Goal: Task Accomplishment & Management: Manage account settings

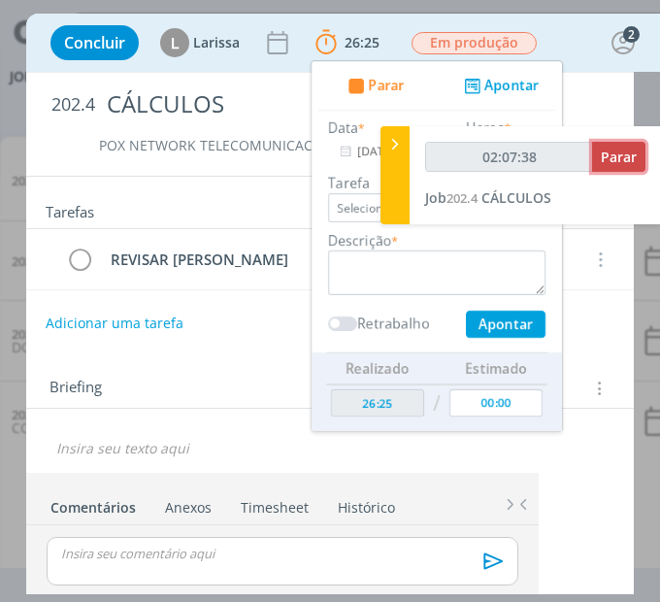
click at [612, 167] on button "Parar" at bounding box center [618, 157] width 53 height 30
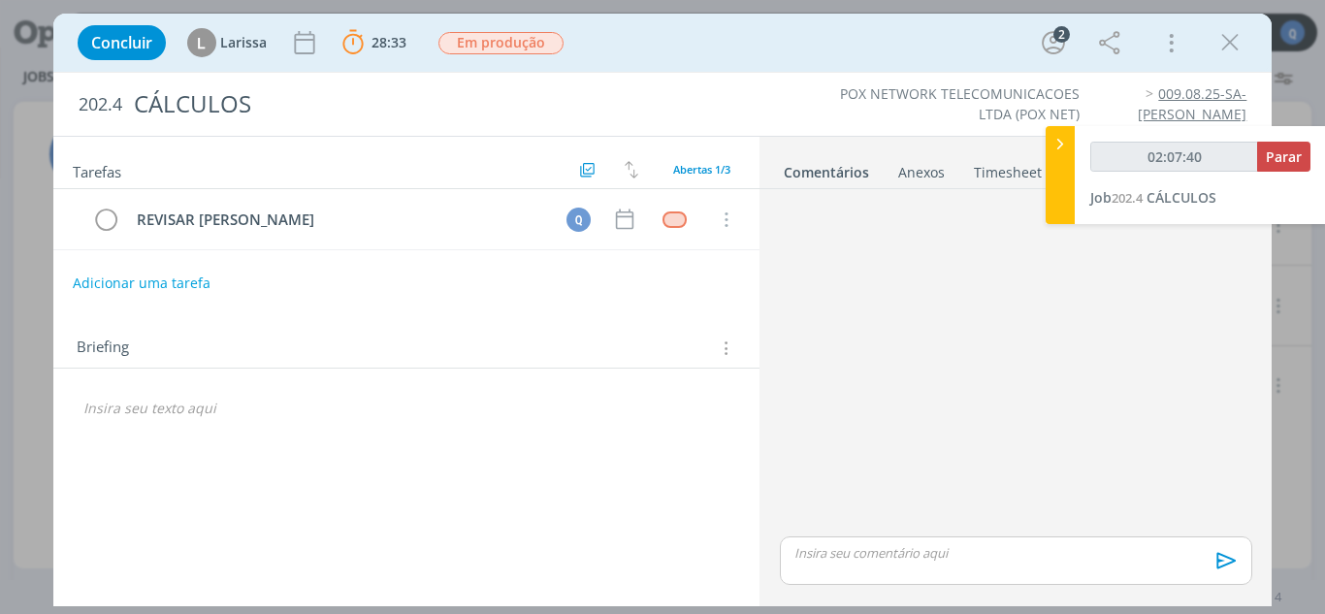
type input "02:08:00"
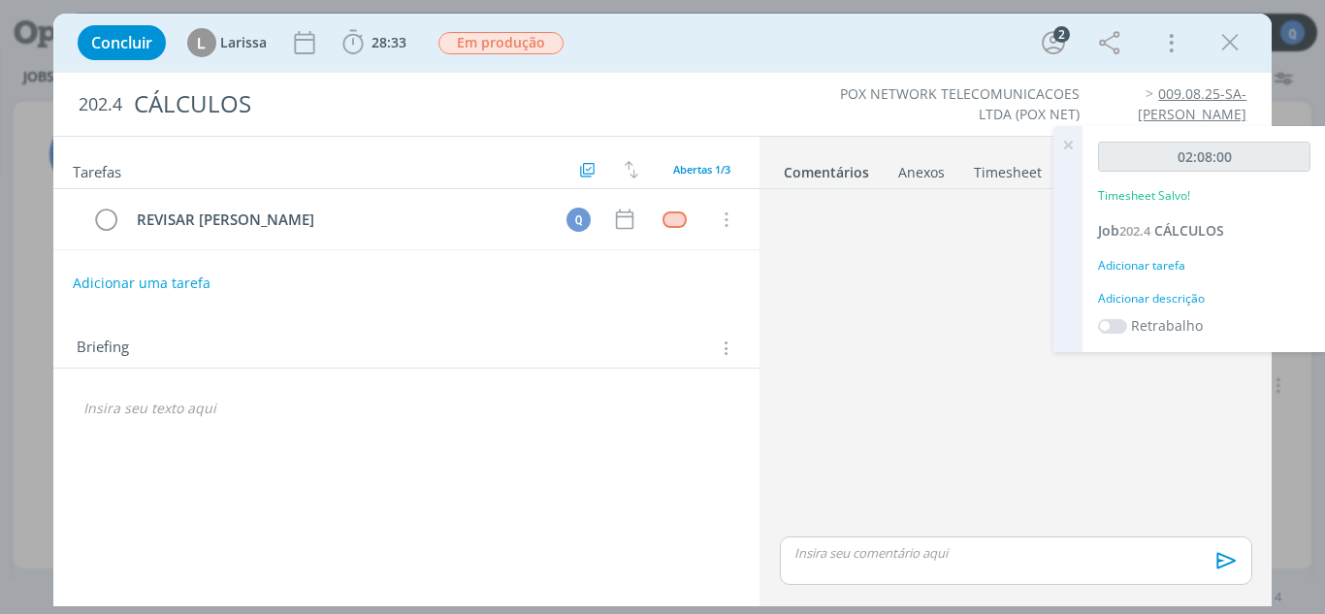
click at [747, 267] on div "Adicionar tarefa" at bounding box center [1204, 265] width 212 height 17
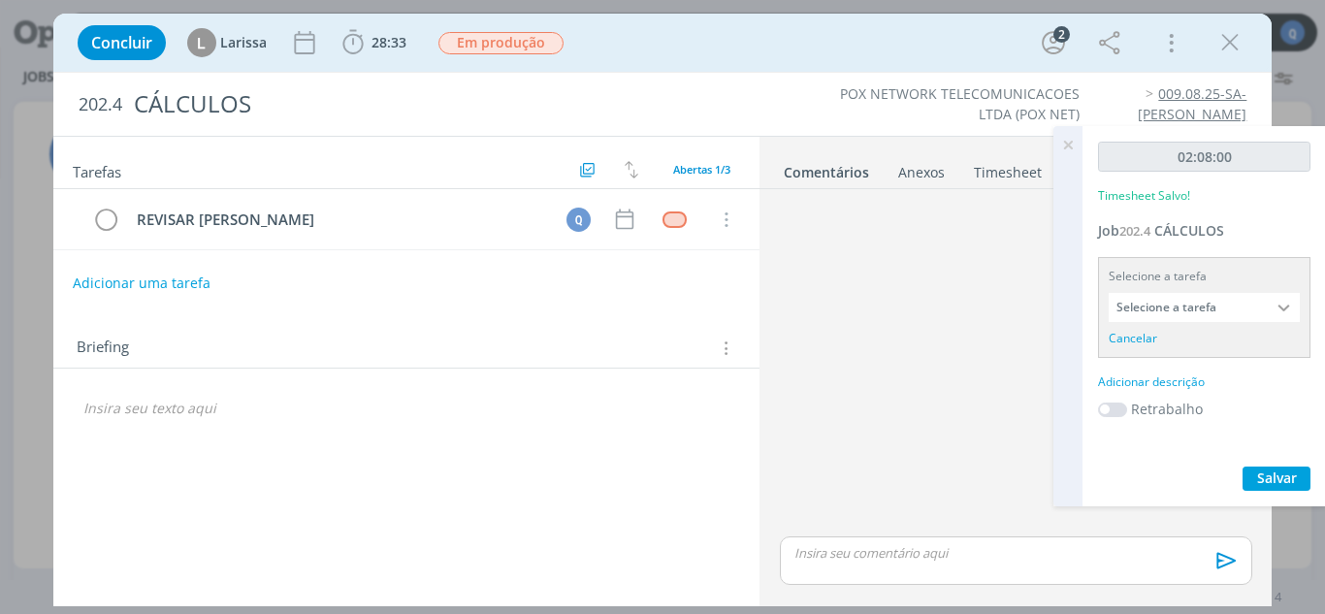
click at [747, 303] on input "Selecione a tarefa" at bounding box center [1204, 307] width 191 height 29
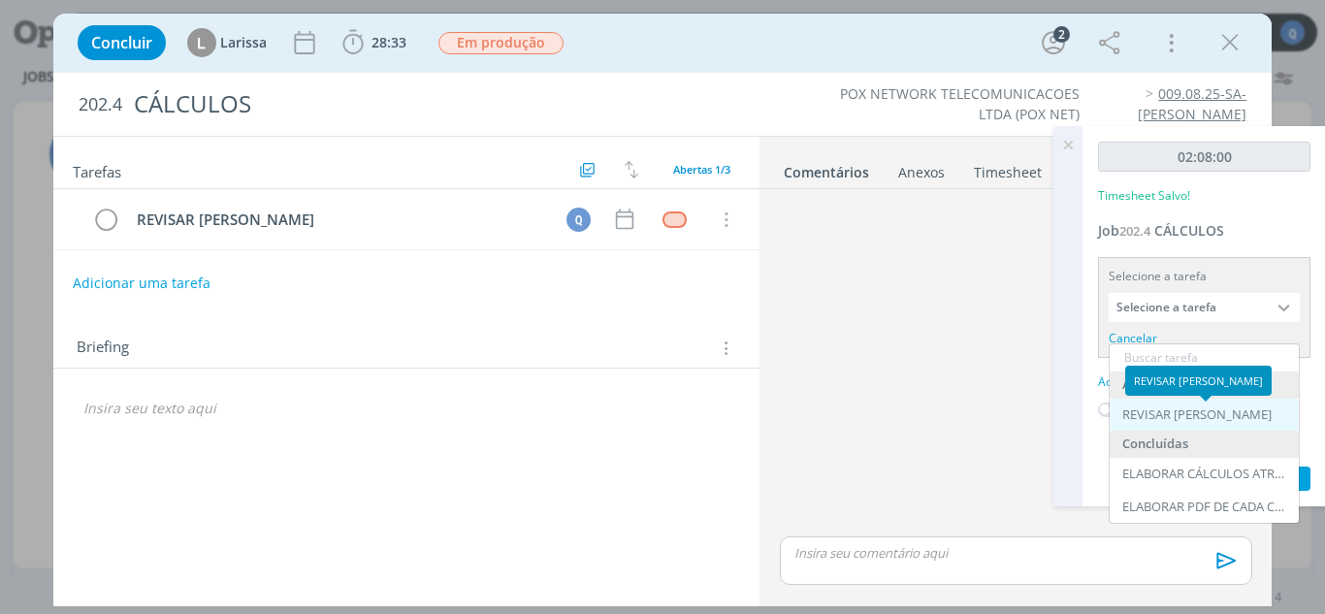
click at [747, 414] on div "REVISAR [PERSON_NAME]" at bounding box center [1197, 416] width 149 height 16
type input "REVISAR [PERSON_NAME]"
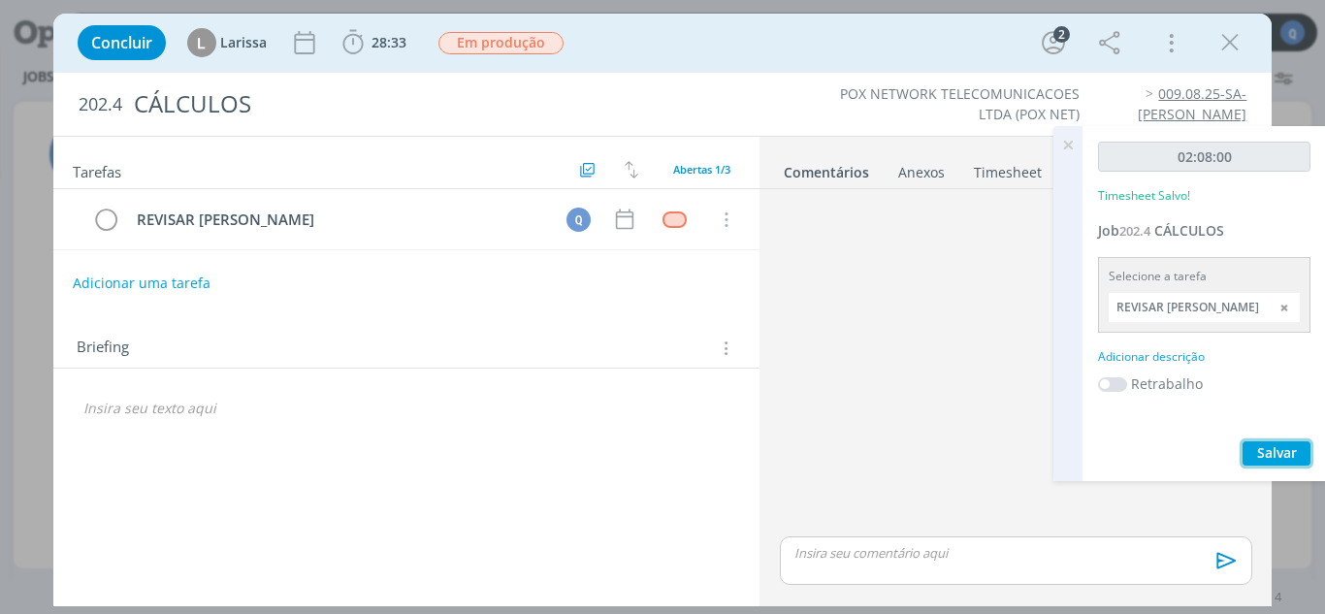
click at [747, 448] on span "Salvar" at bounding box center [1277, 452] width 40 height 18
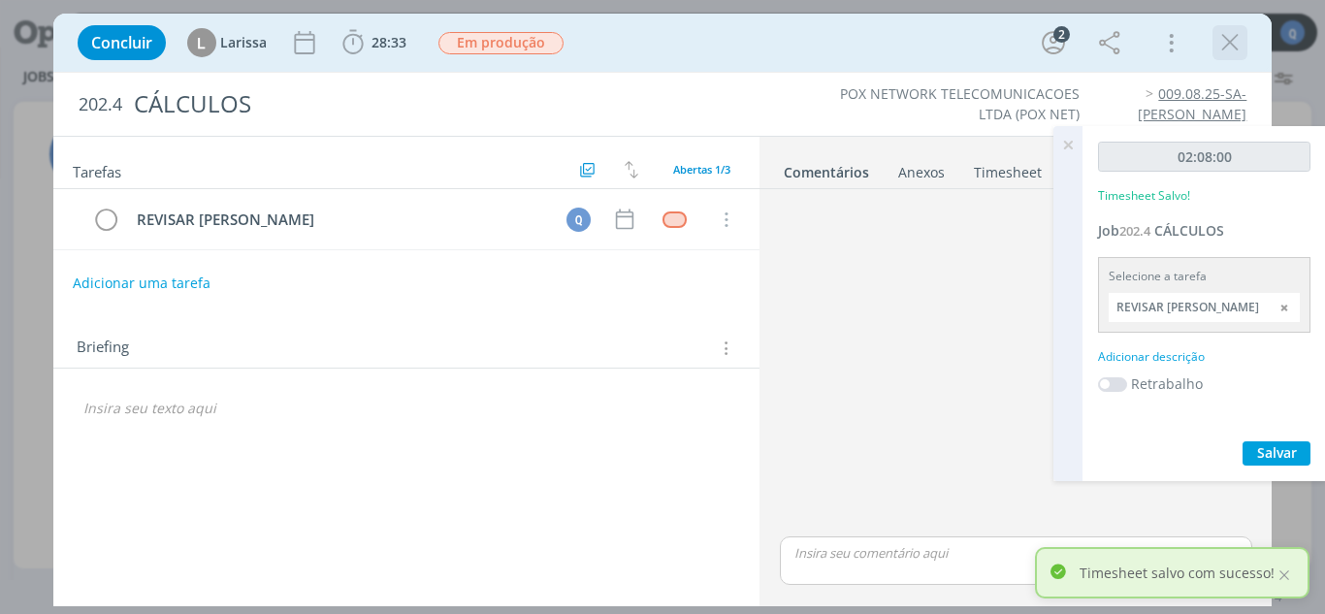
click at [747, 29] on icon "dialog" at bounding box center [1230, 42] width 29 height 29
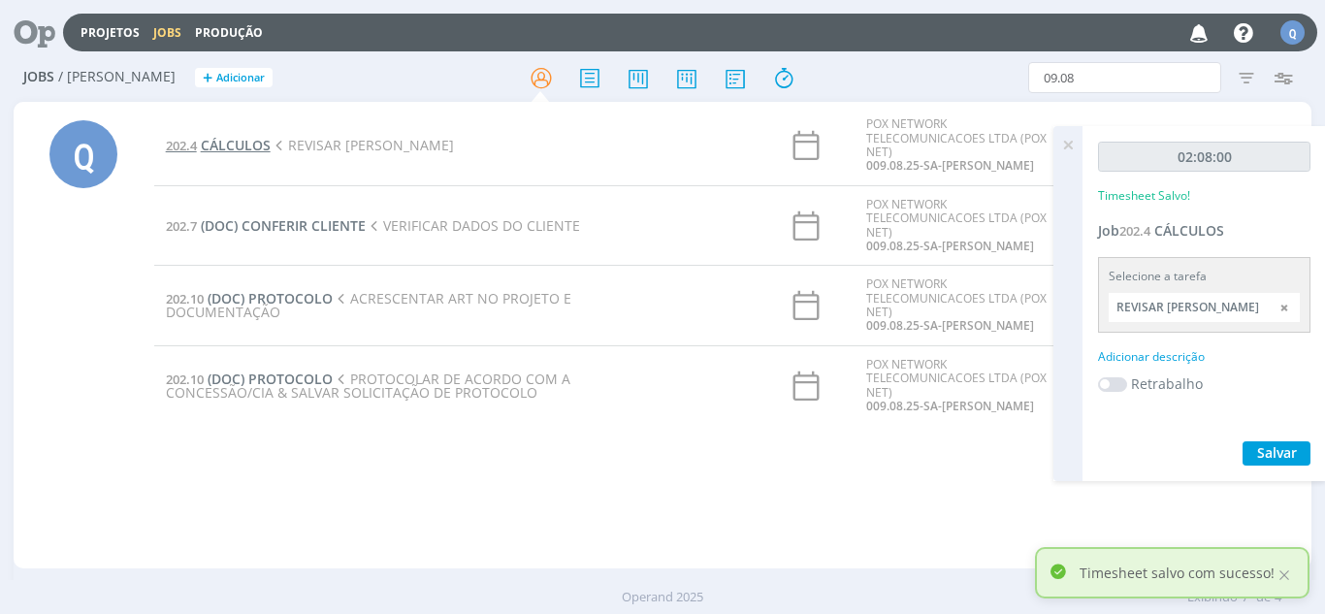
click at [231, 147] on span "CÁLCULOS" at bounding box center [236, 145] width 70 height 18
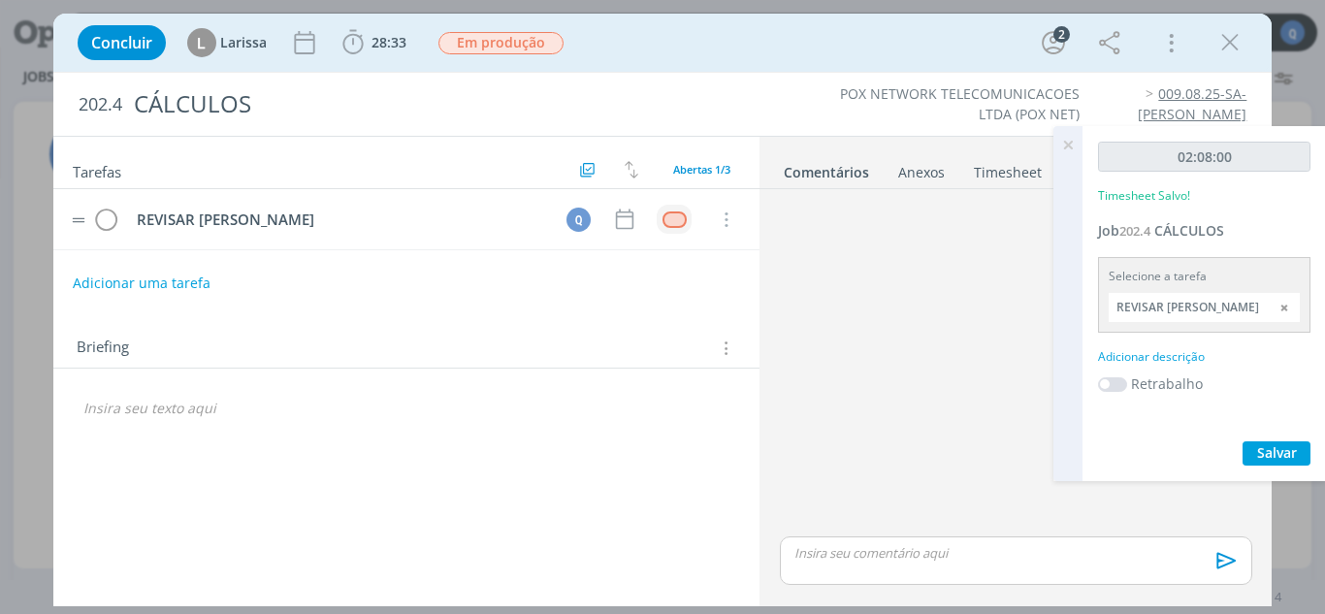
click at [684, 218] on div "dialog" at bounding box center [675, 220] width 24 height 16
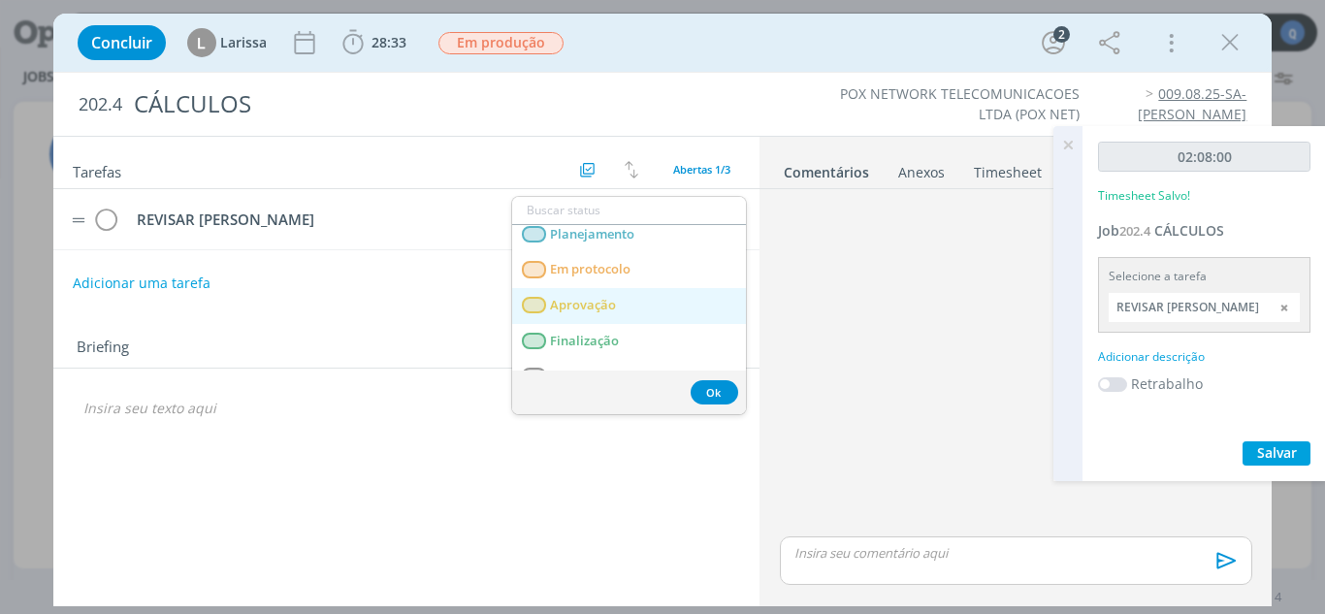
scroll to position [68, 0]
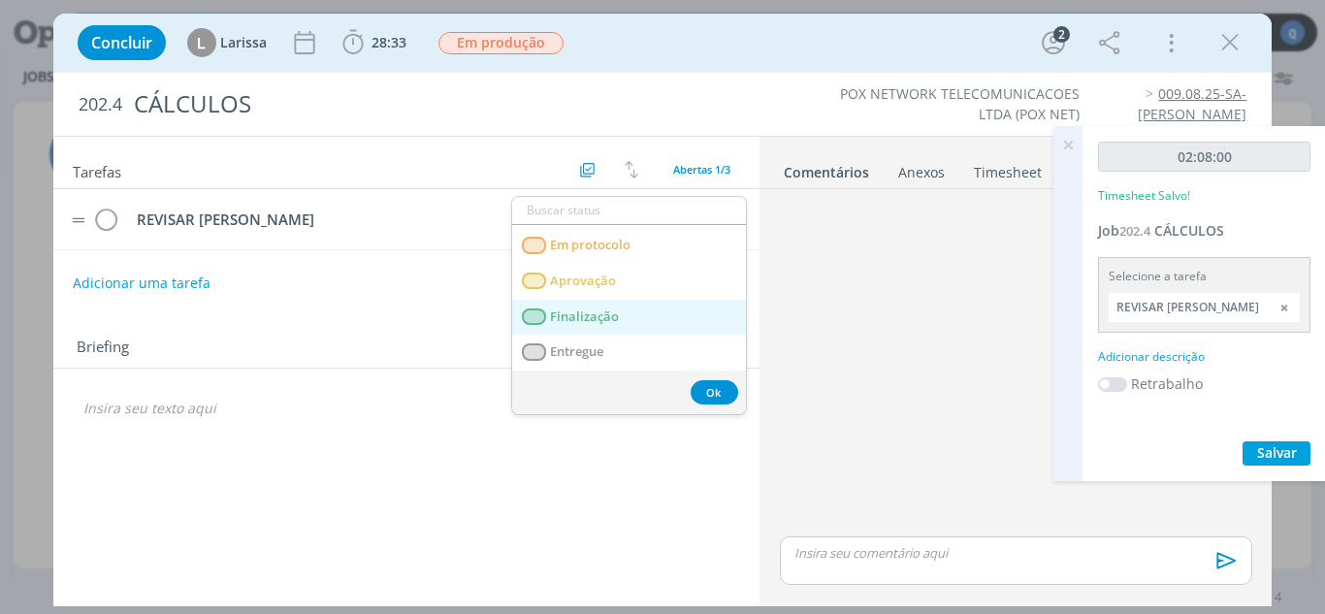
click at [630, 315] on link "Finalização" at bounding box center [629, 318] width 234 height 36
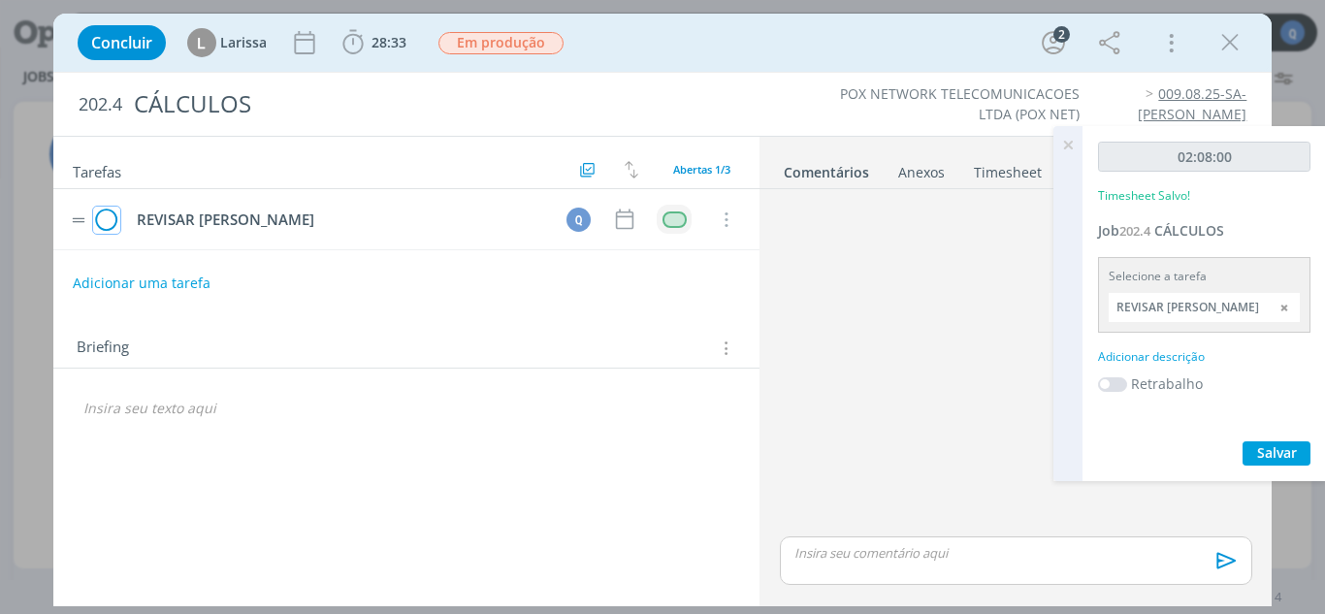
click at [110, 226] on icon "dialog" at bounding box center [106, 220] width 27 height 29
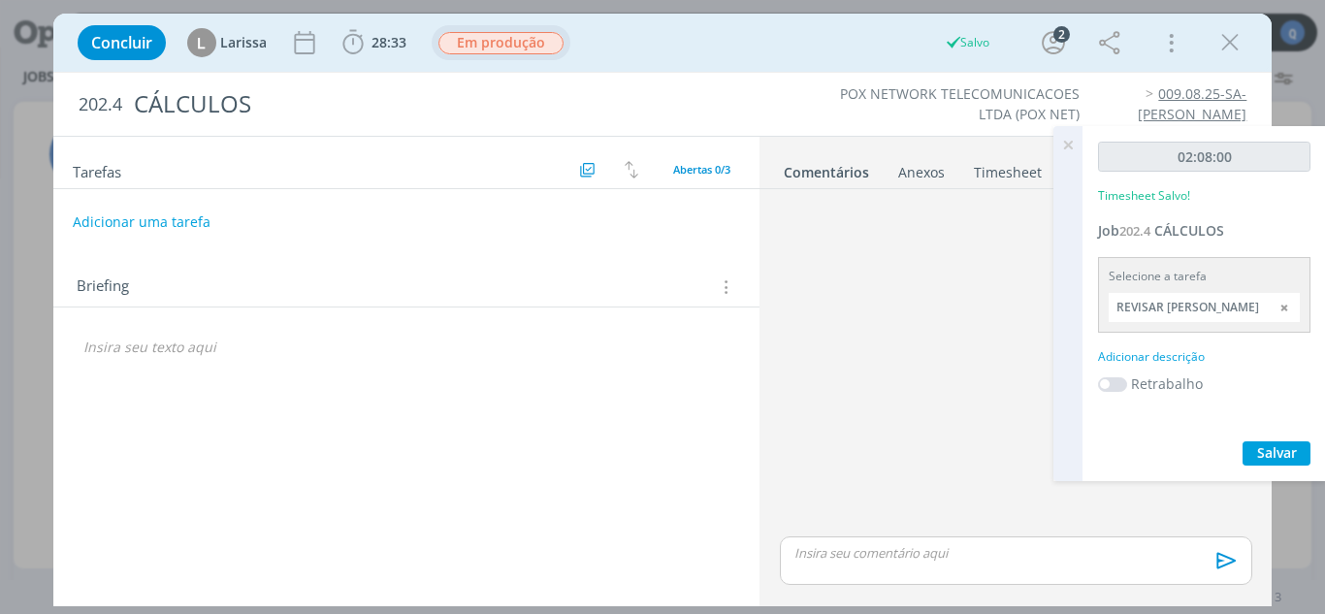
click at [470, 43] on span "Em produção" at bounding box center [501, 43] width 125 height 22
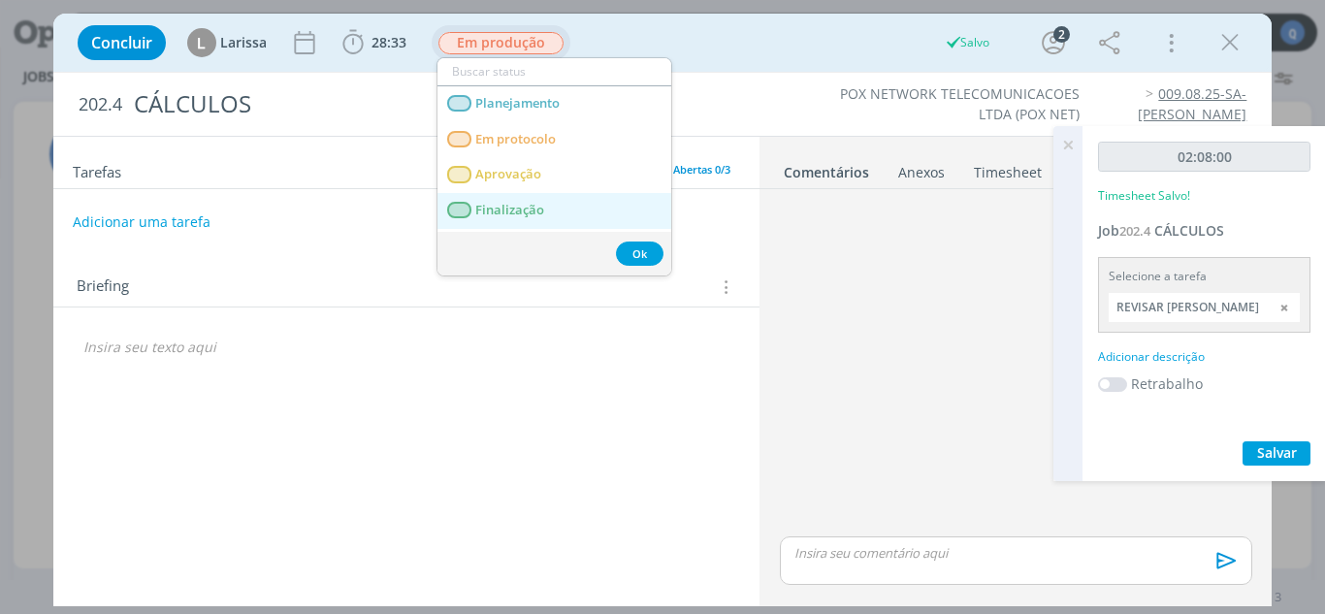
click at [500, 211] on span "Finalização" at bounding box center [509, 211] width 69 height 16
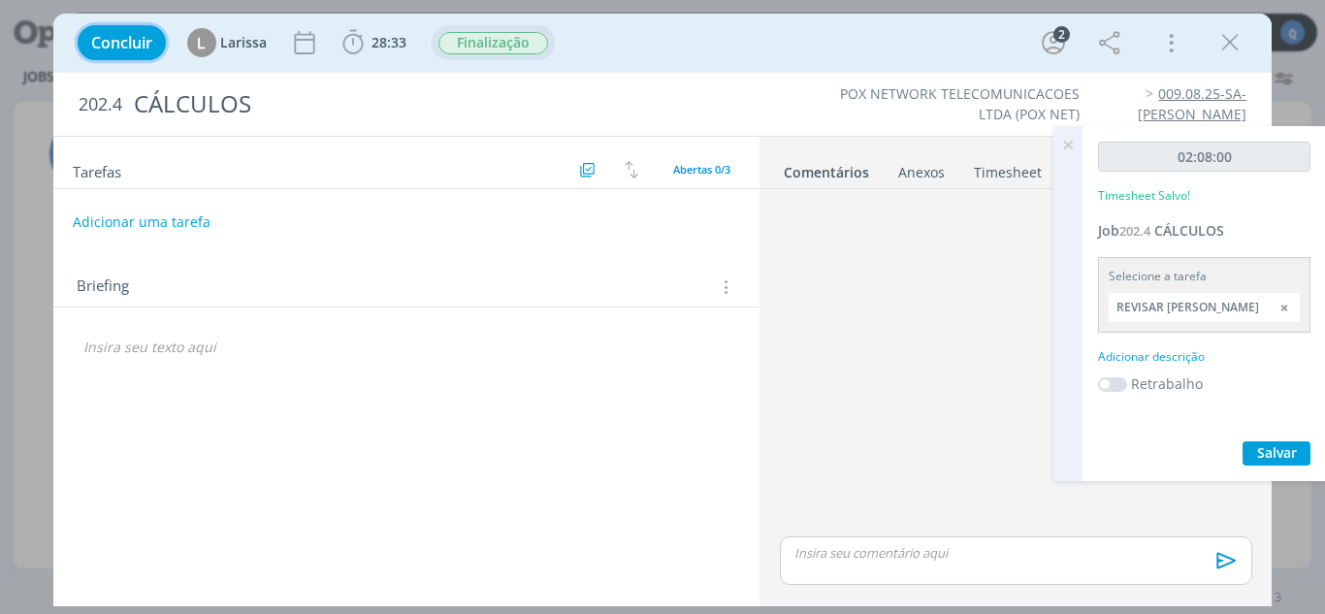
click at [150, 42] on span "Concluir" at bounding box center [121, 43] width 61 height 16
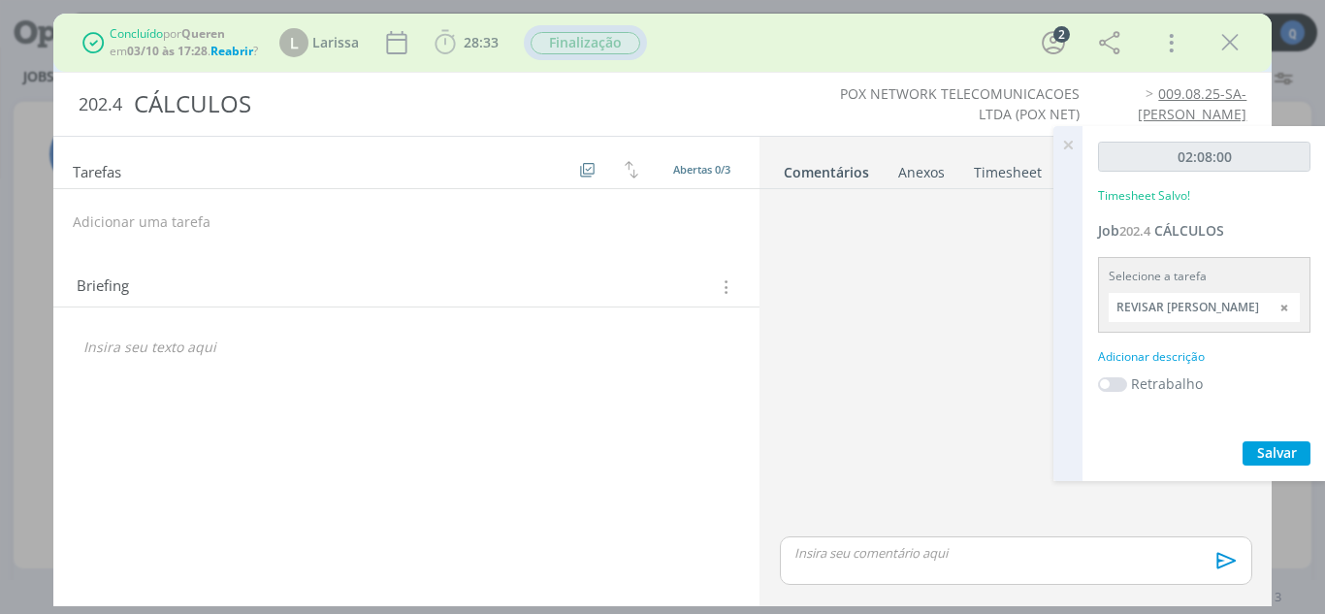
click at [747, 152] on icon at bounding box center [1068, 145] width 35 height 38
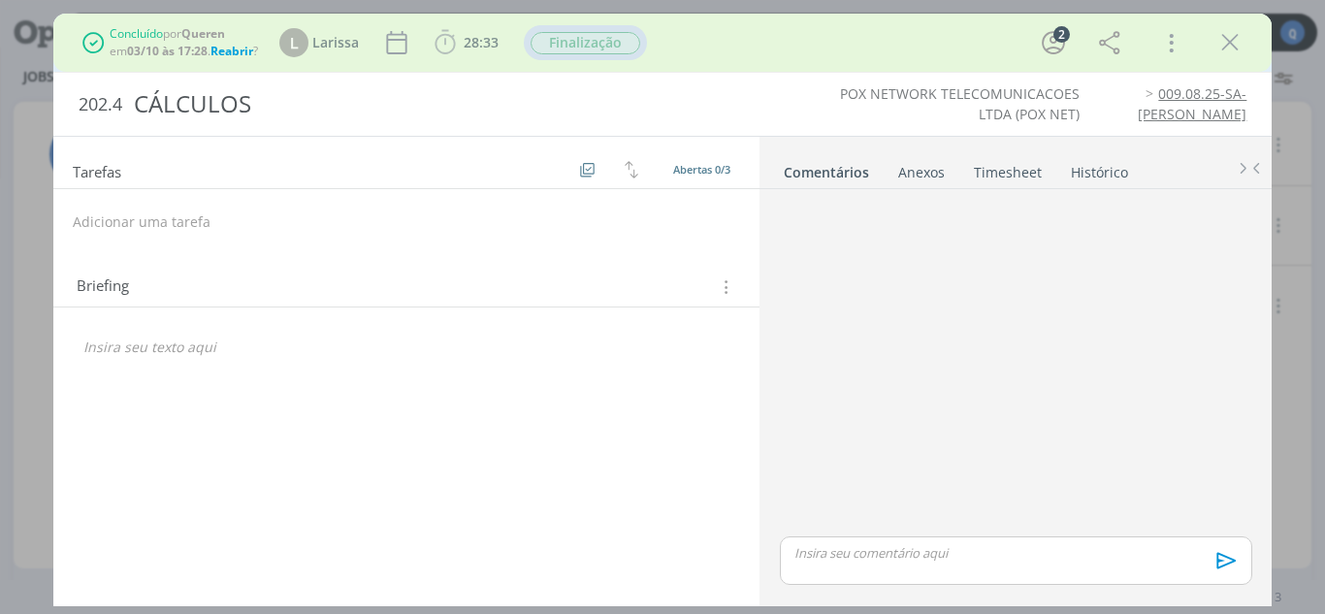
click at [747, 173] on link "Timesheet" at bounding box center [1008, 168] width 70 height 28
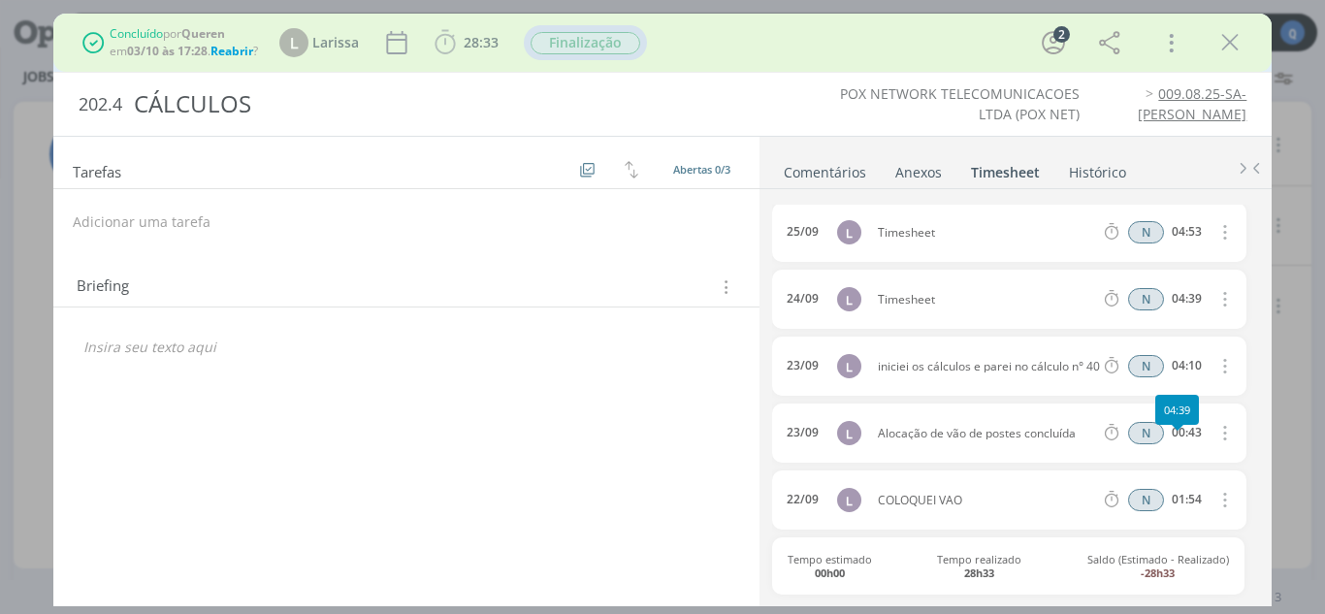
scroll to position [0, 0]
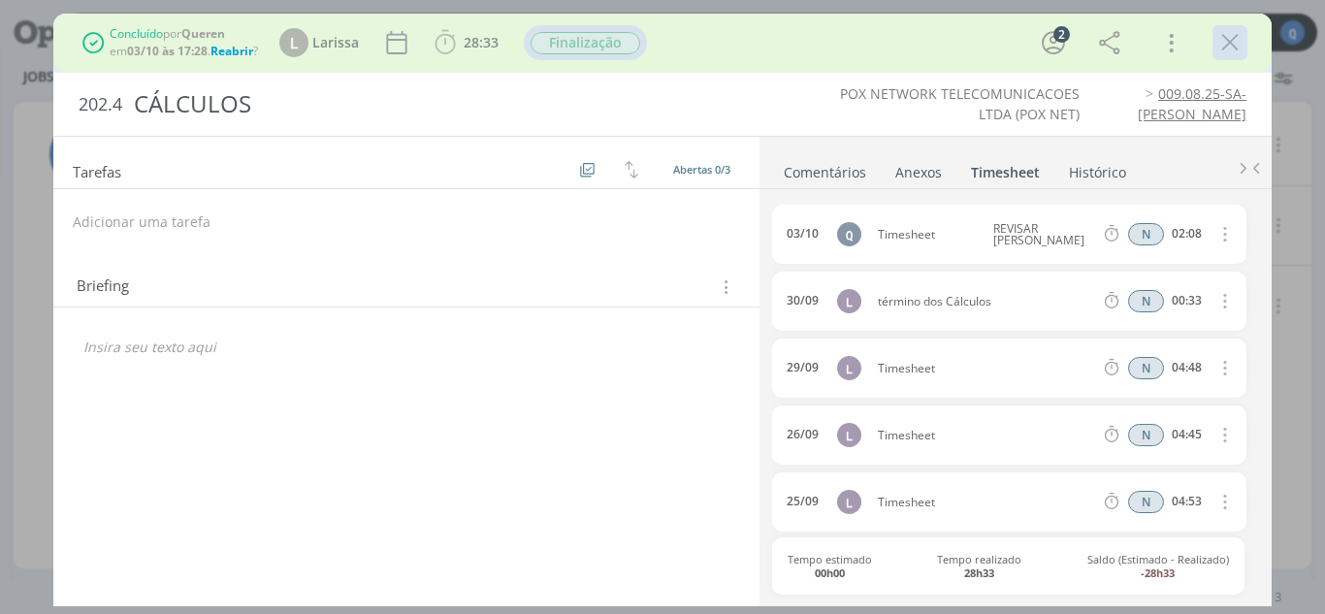
click at [747, 42] on icon "dialog" at bounding box center [1230, 42] width 29 height 29
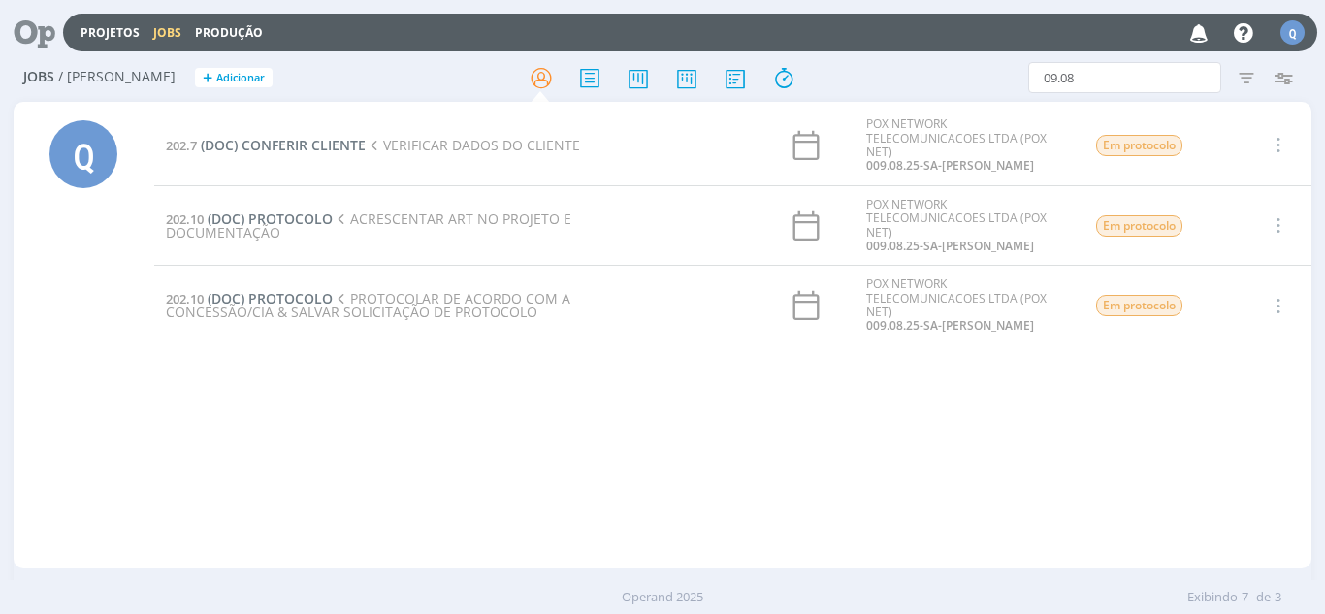
click at [437, 548] on div "202.7 (DOC) CONFERIR CLIENTE VERIFICAR DADOS DO CLIENTE POX NETWORK TELECOMUNIC…" at bounding box center [733, 335] width 1159 height 459
click at [277, 146] on span "(DOC) CONFERIR CLIENTE" at bounding box center [283, 145] width 165 height 18
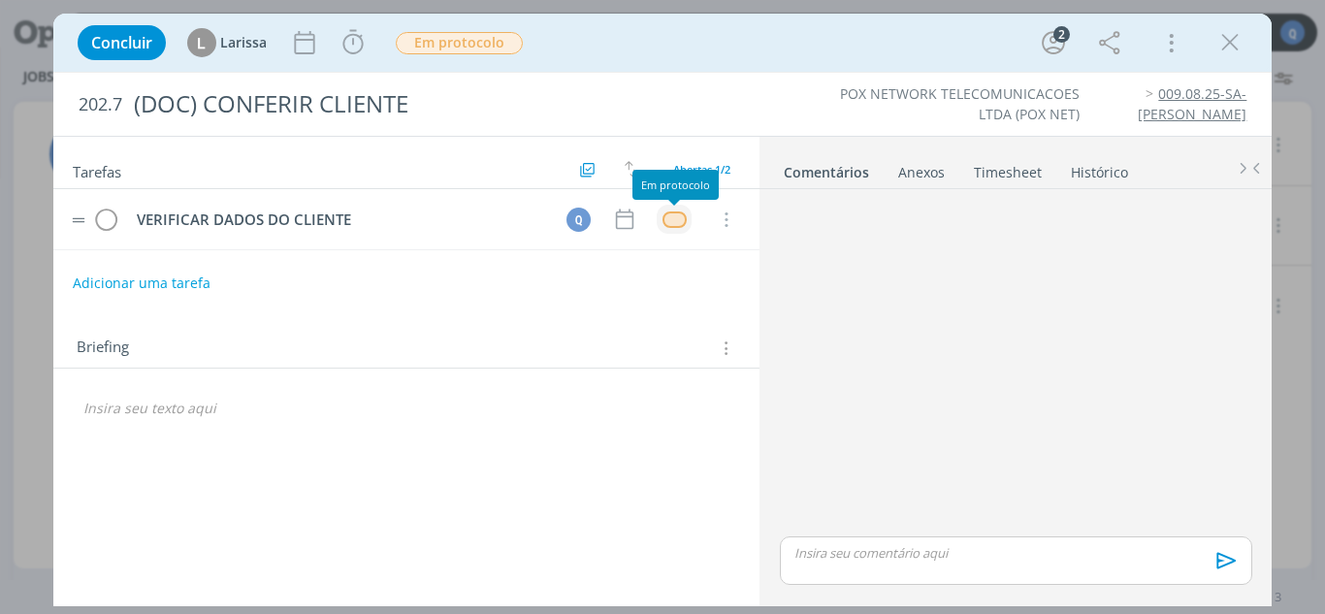
click at [668, 216] on div "dialog" at bounding box center [675, 220] width 24 height 16
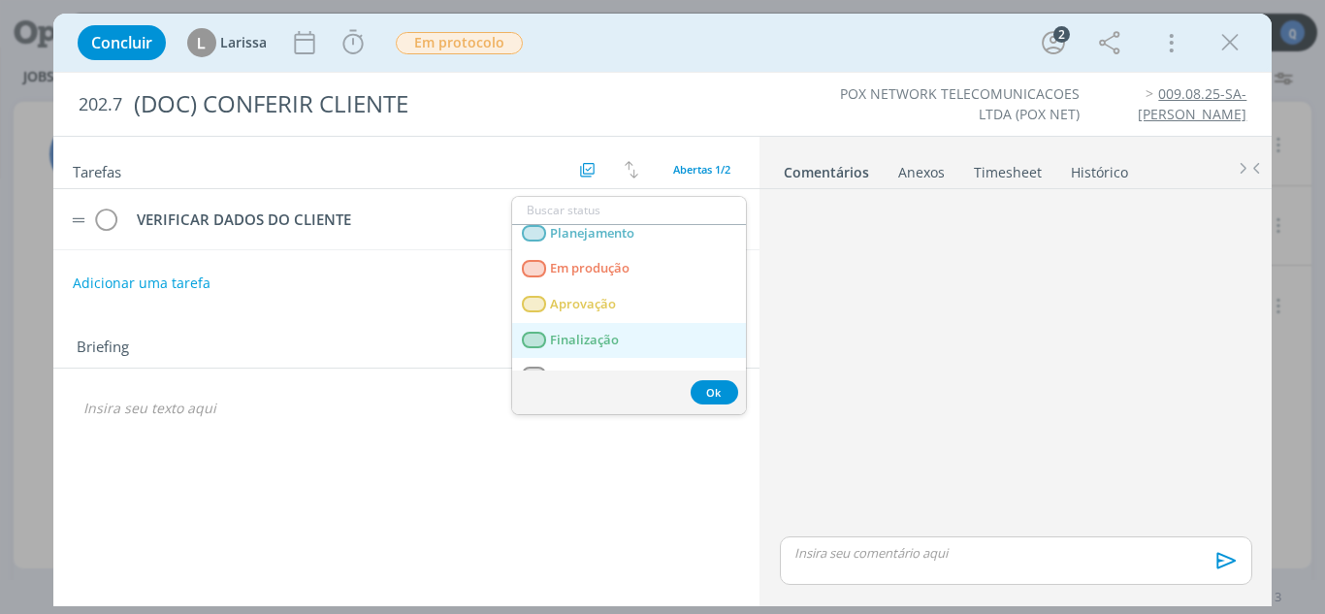
scroll to position [68, 0]
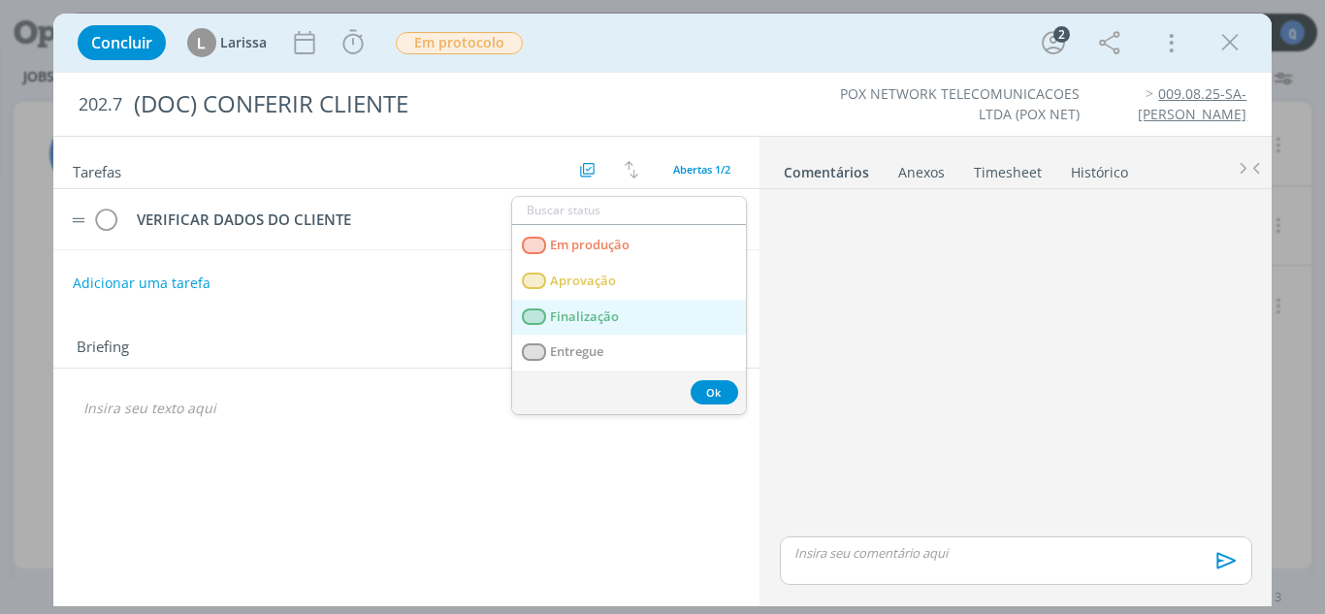
click at [599, 320] on span "Finalização" at bounding box center [584, 318] width 69 height 16
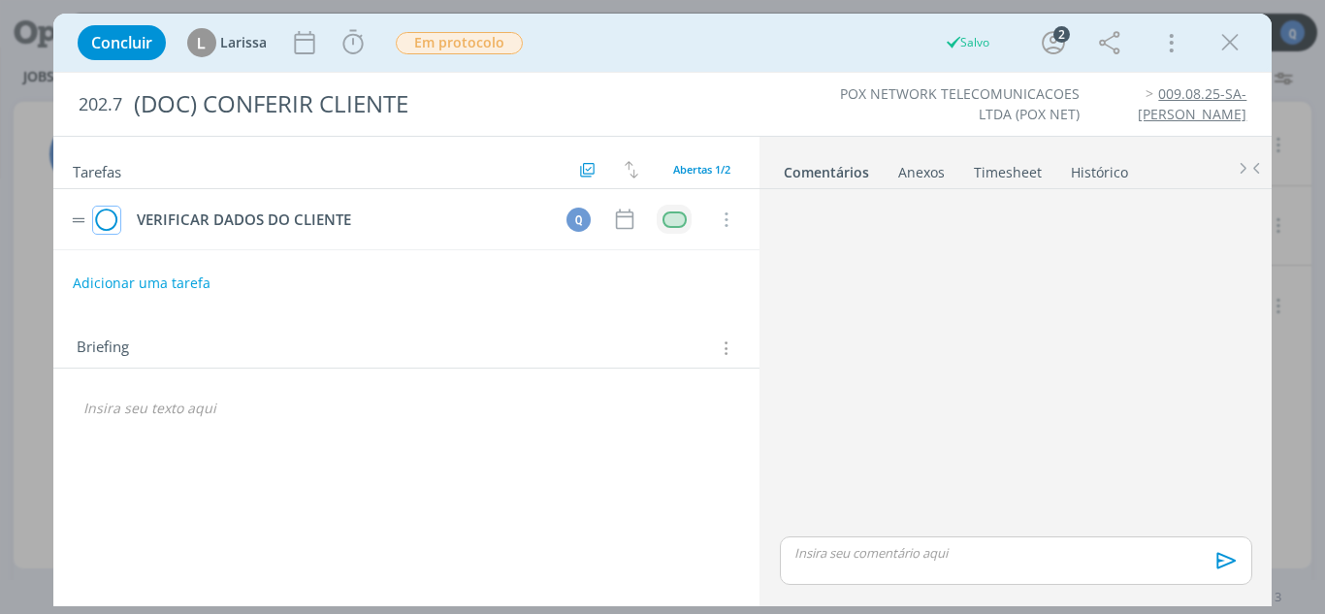
click at [111, 231] on icon "dialog" at bounding box center [106, 220] width 27 height 29
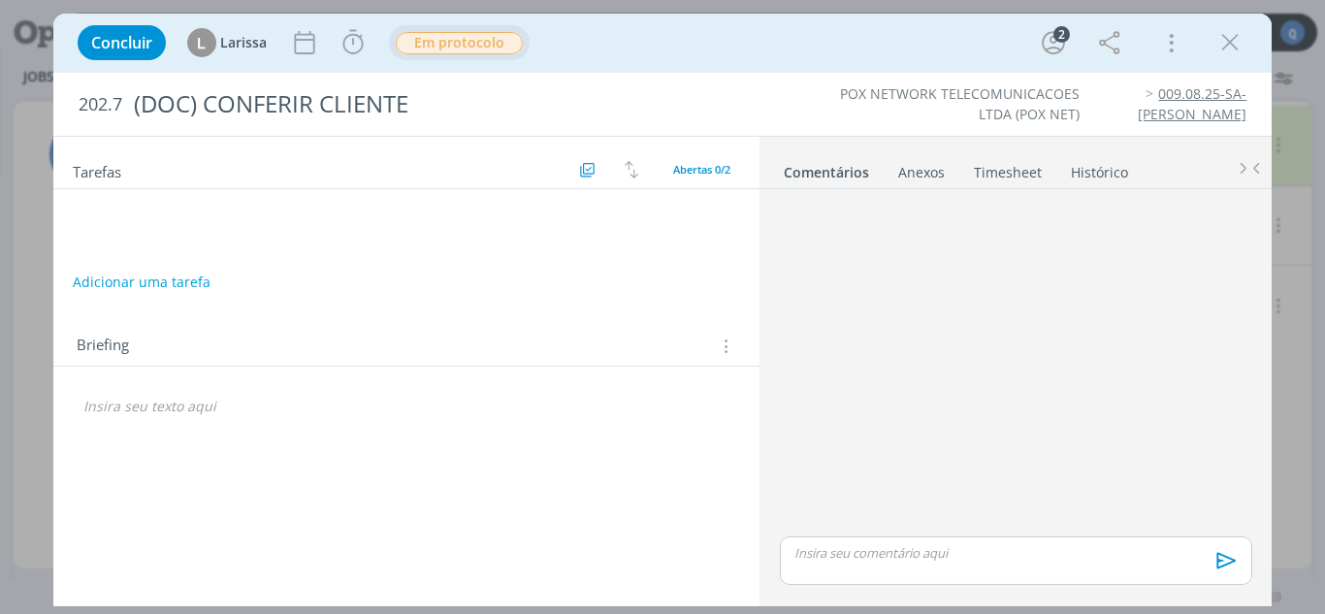
click at [439, 40] on span "Em protocolo" at bounding box center [459, 43] width 127 height 22
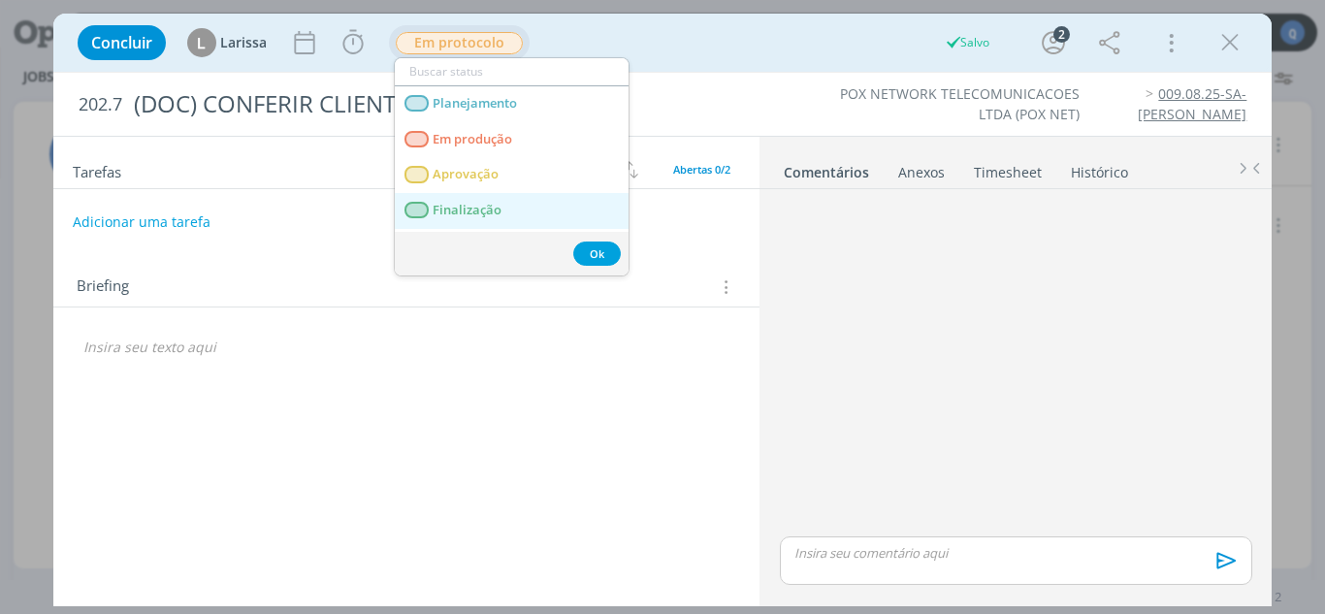
click at [458, 209] on span "Finalização" at bounding box center [467, 211] width 69 height 16
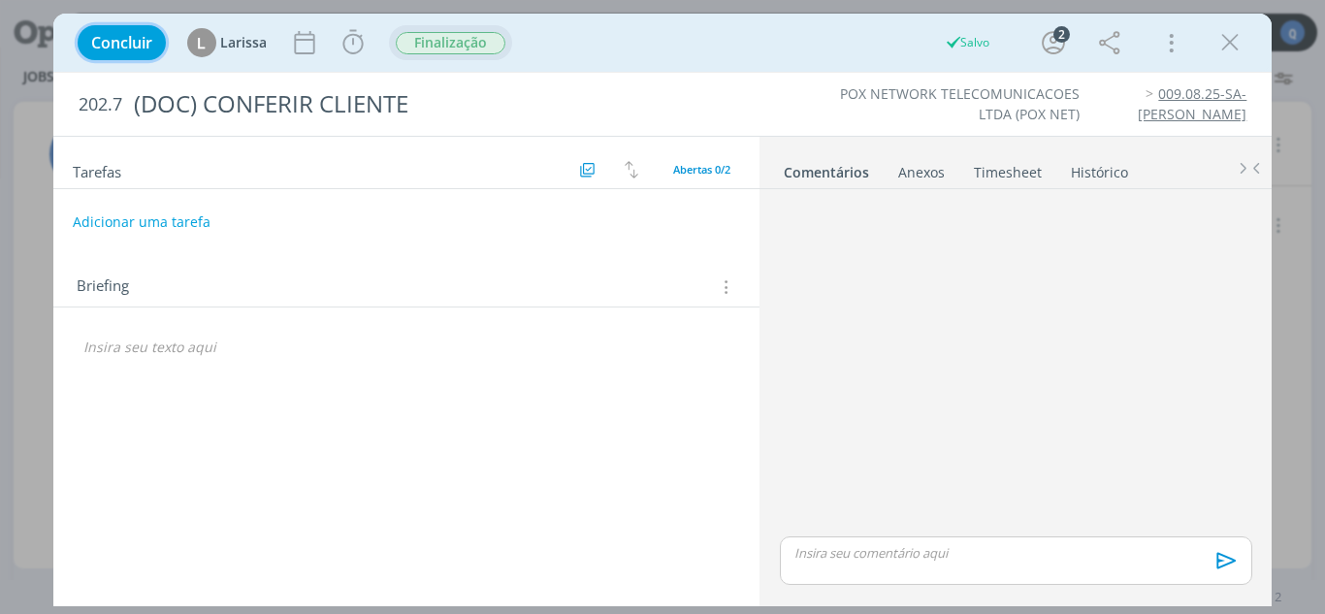
click at [114, 49] on span "Concluir" at bounding box center [121, 43] width 61 height 16
click at [139, 42] on span "Concluir" at bounding box center [121, 43] width 61 height 16
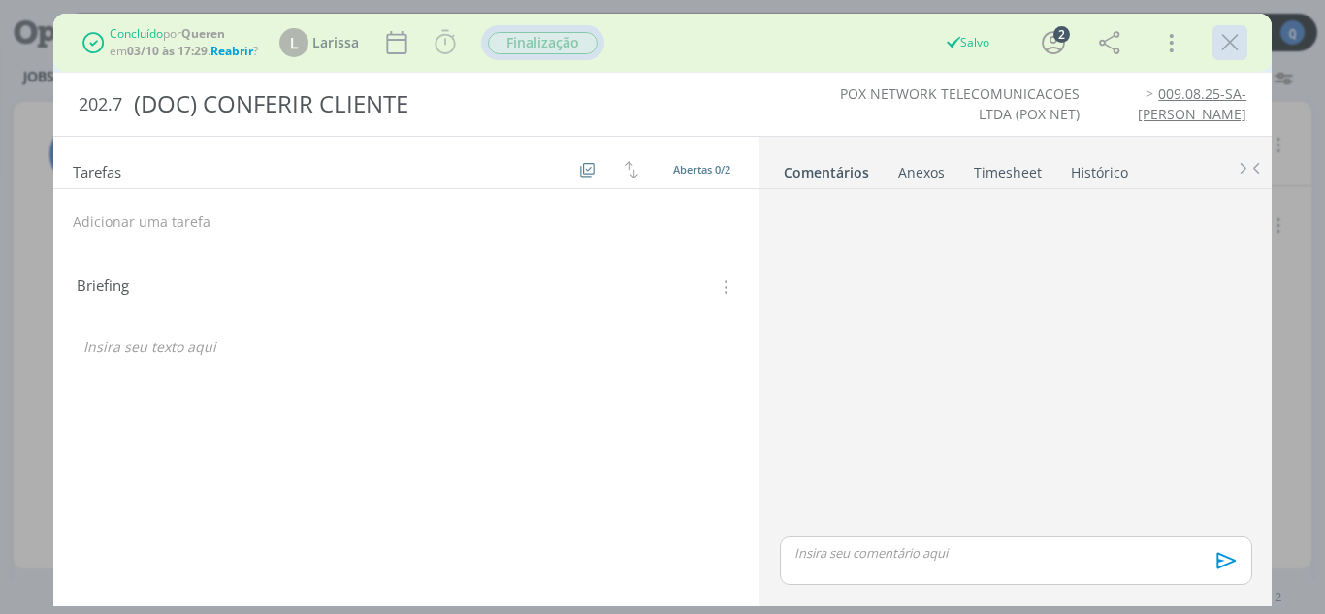
click at [747, 39] on icon "dialog" at bounding box center [1230, 42] width 29 height 29
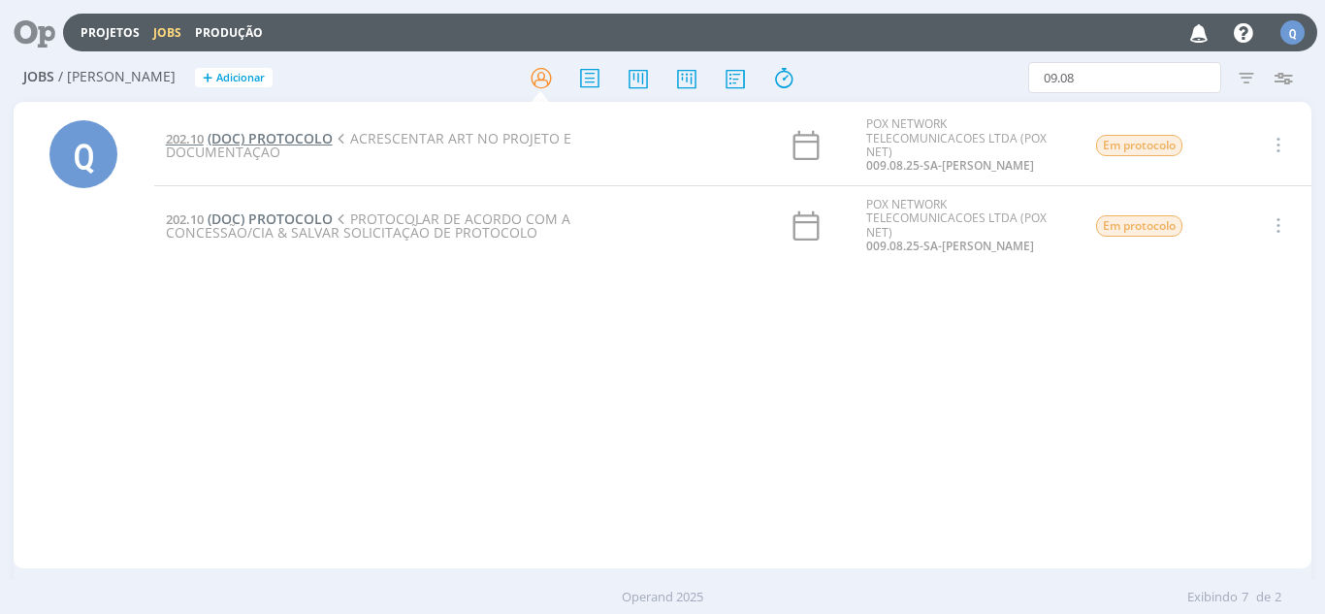
click at [293, 135] on span "(DOC) PROTOCOLO" at bounding box center [270, 138] width 125 height 18
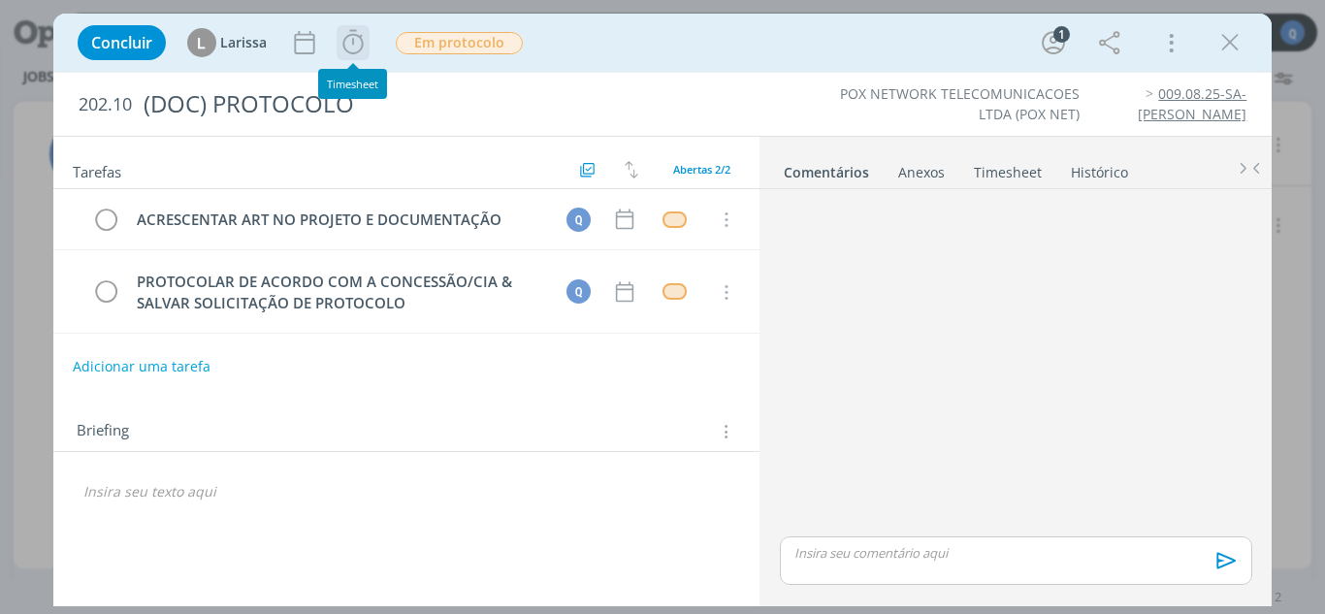
click at [361, 45] on icon "dialog" at bounding box center [353, 42] width 20 height 24
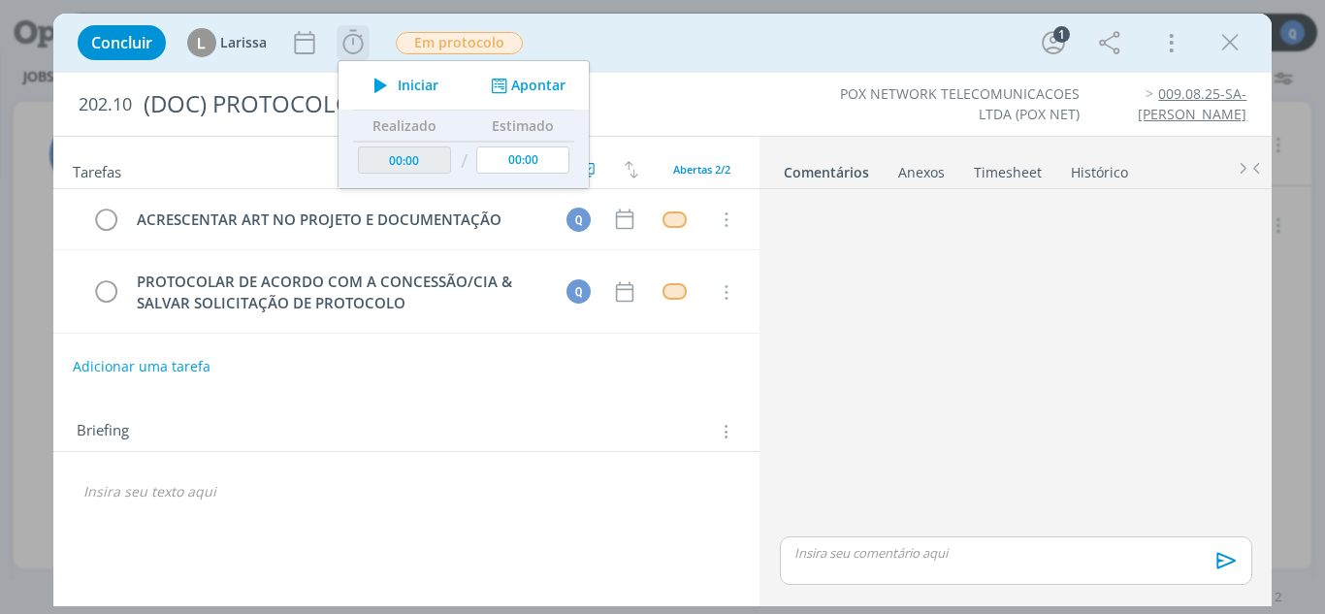
click at [429, 95] on button "Iniciar" at bounding box center [401, 85] width 77 height 27
click at [519, 88] on button "Apontar" at bounding box center [526, 86] width 81 height 20
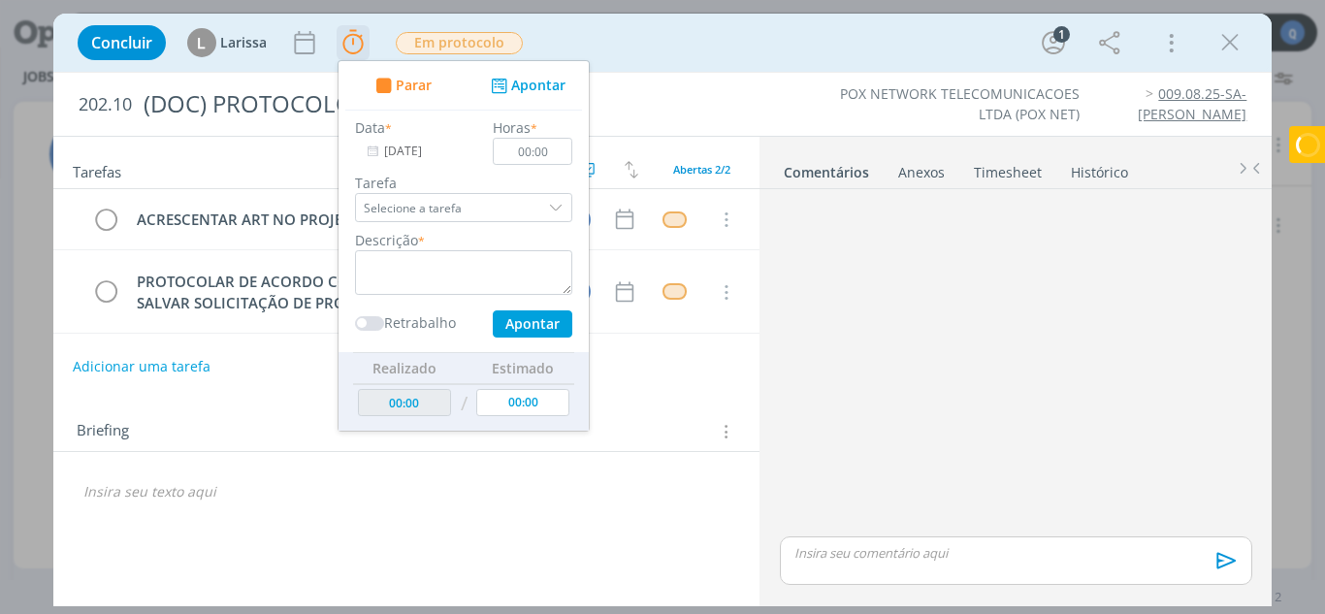
click at [556, 204] on div "dialog" at bounding box center [557, 207] width 29 height 29
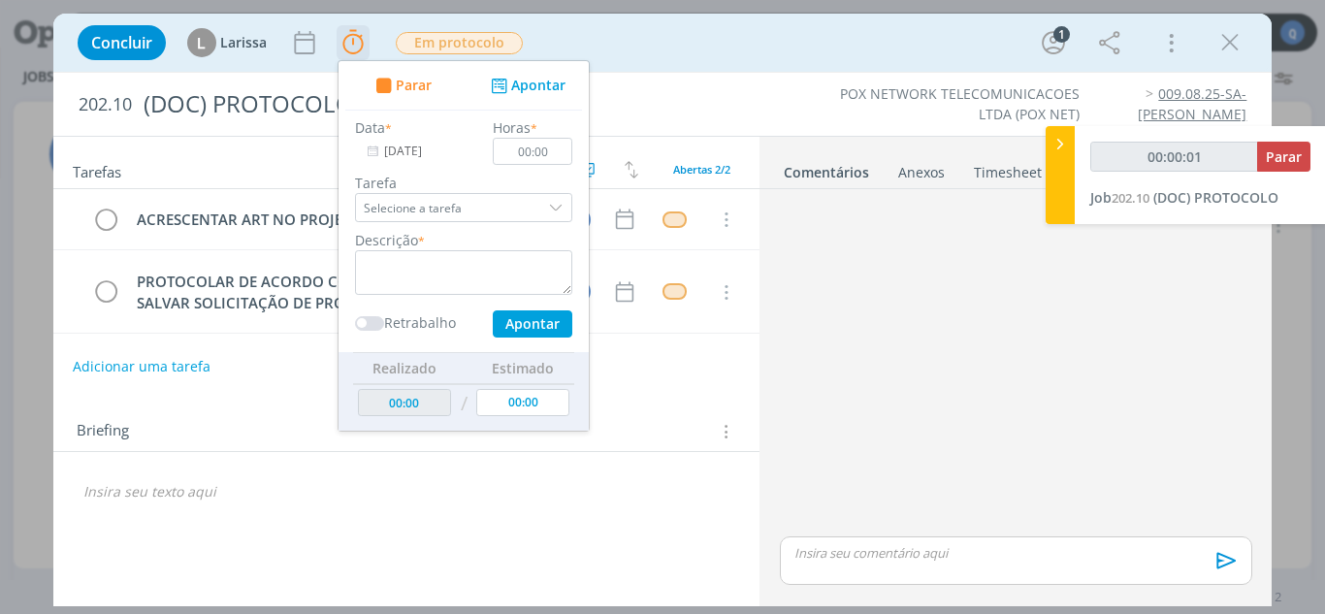
type input "00:00:02"
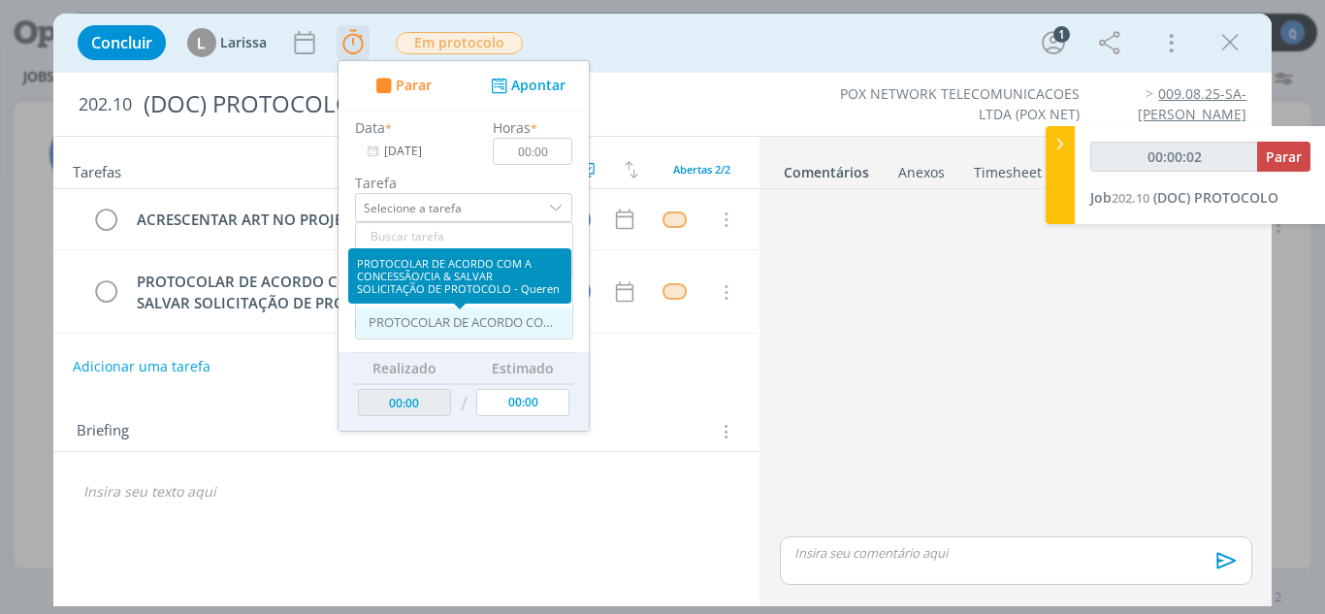
click at [485, 320] on div "PROTOCOLAR DE ACORDO COM A CONCESSÃO/CIA & SALVAR SOLICITAÇÃO DE PROTOCOLO - Qu…" at bounding box center [461, 323] width 184 height 16
type input "PROTOCOLAR DE ACORDO COM A CONCESSÃO/CIA & SALVAR SOLICITAÇÃO DE PROTOCOLO"
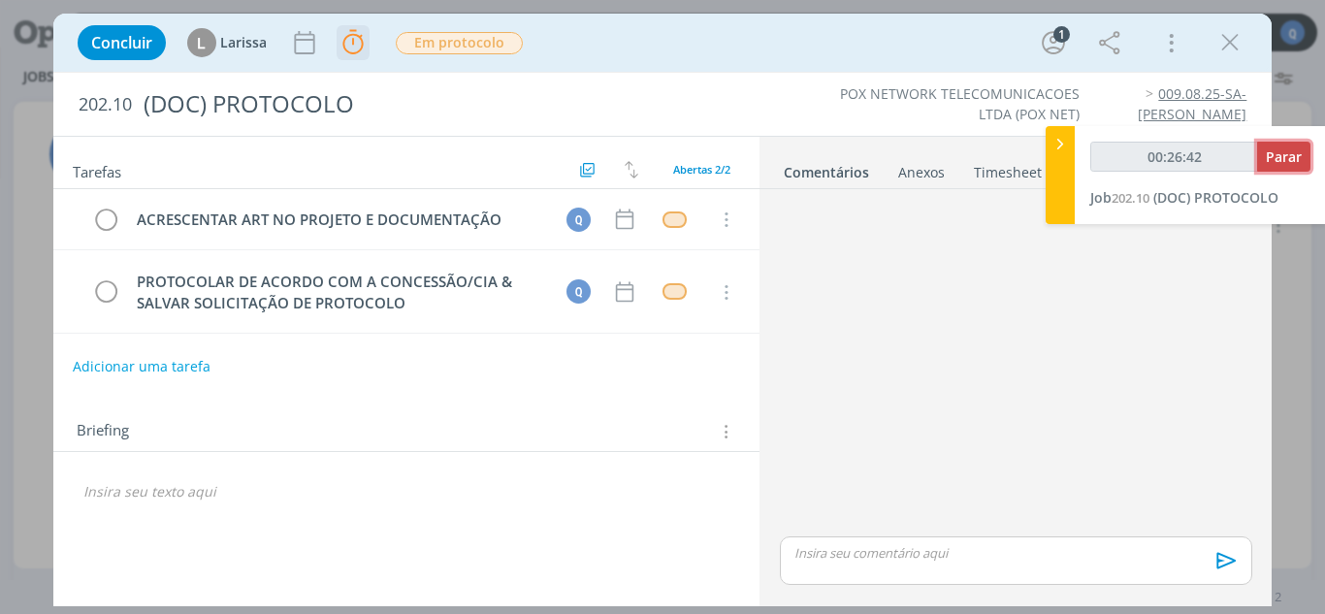
click at [747, 157] on span "Parar" at bounding box center [1284, 156] width 36 height 18
type input "00:27:00"
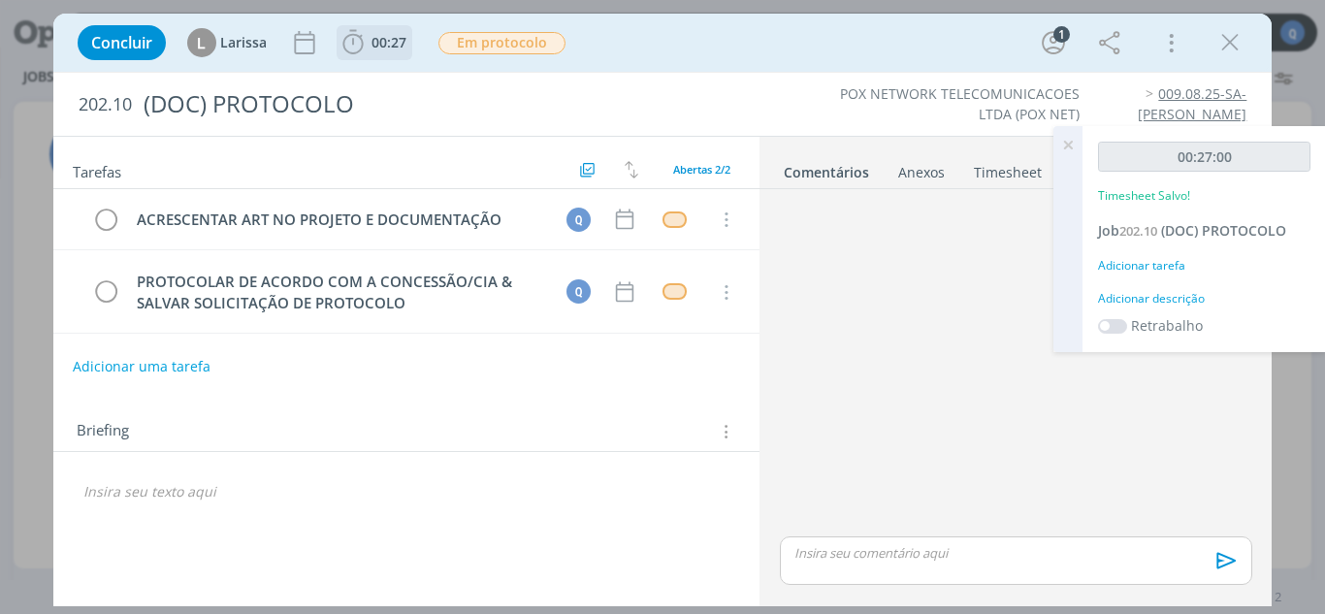
click at [747, 273] on div "Adicionar tarefa" at bounding box center [1204, 265] width 212 height 17
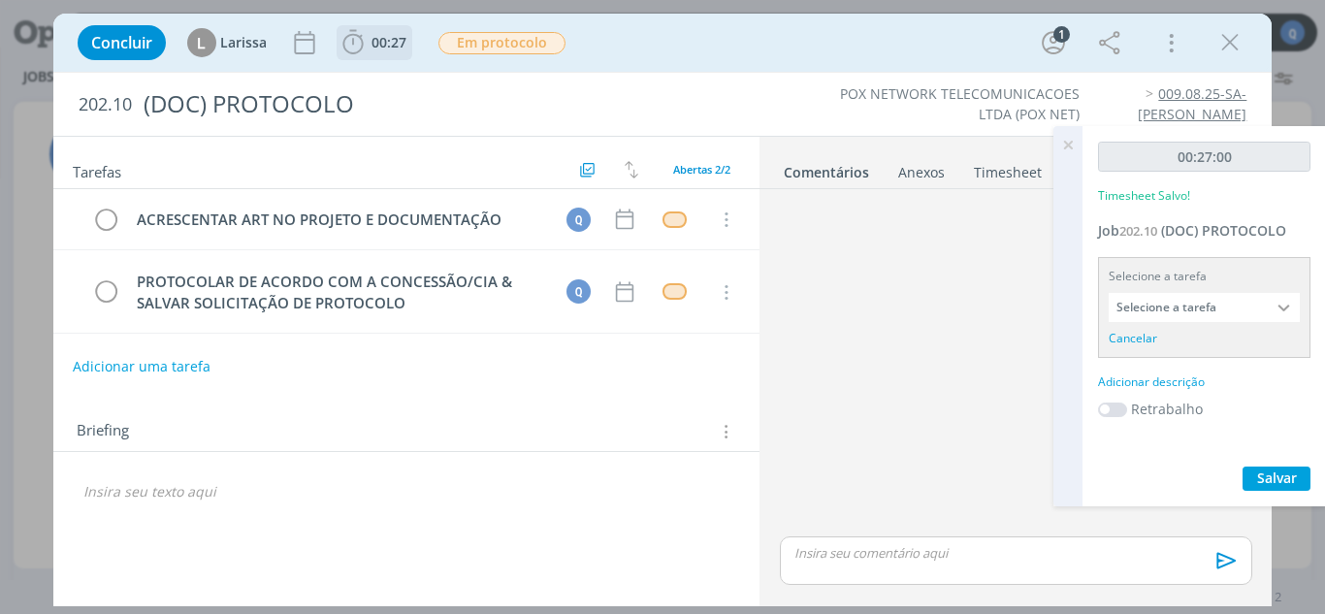
click at [747, 316] on input "Selecione a tarefa" at bounding box center [1204, 307] width 191 height 29
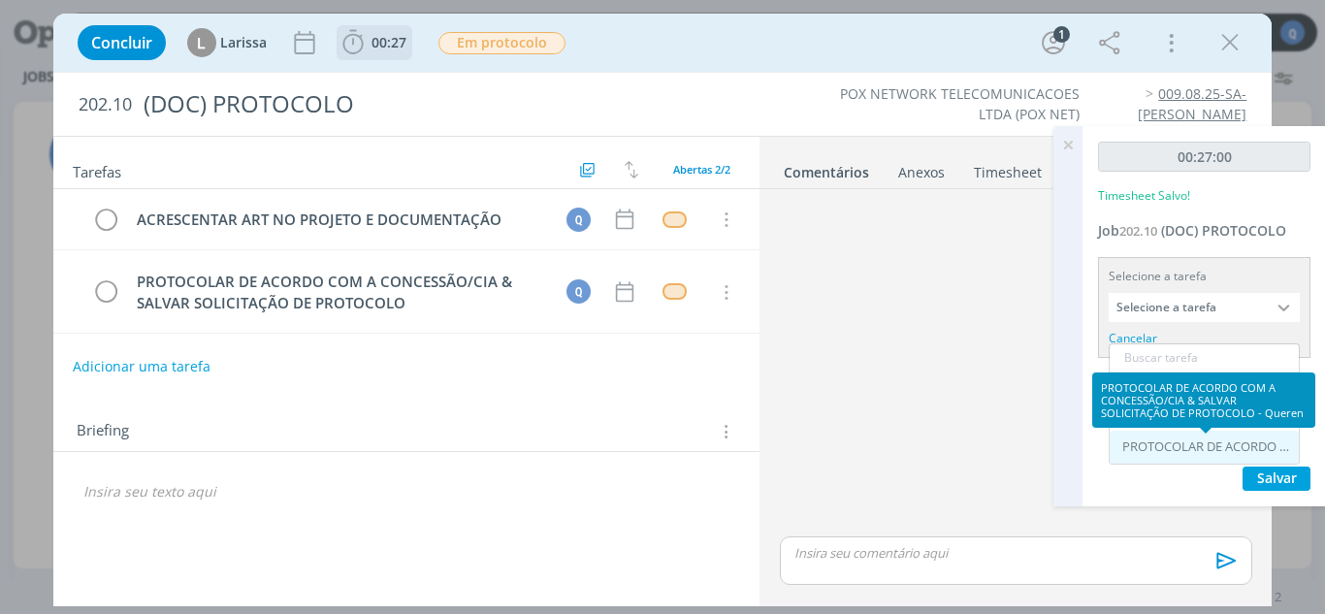
click at [747, 440] on div "PROTOCOLAR DE ACORDO COM A CONCESSÃO/CIA & SALVAR SOLICITAÇÃO DE PROTOCOLO - Qu…" at bounding box center [1207, 448] width 168 height 16
type input "PROTOCOLAR DE ACORDO COM A CONCESSÃO/CIA & SALVAR SOLICITAÇÃO DE PROTOCOLO"
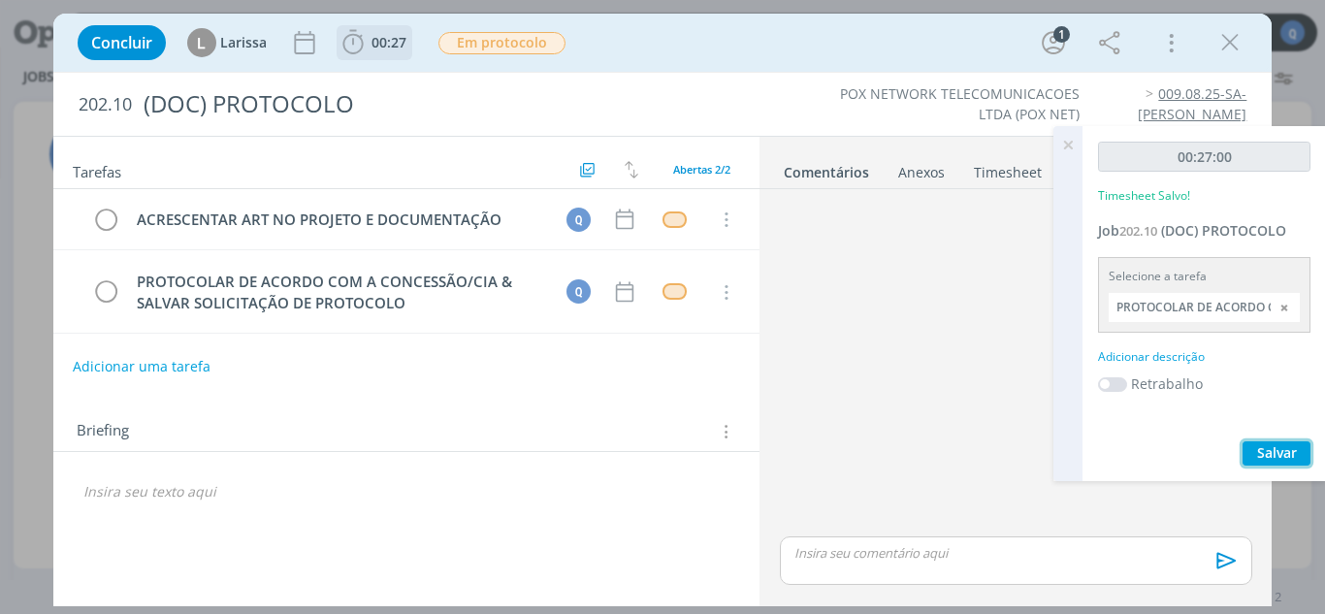
click at [747, 445] on span "Salvar" at bounding box center [1277, 452] width 40 height 18
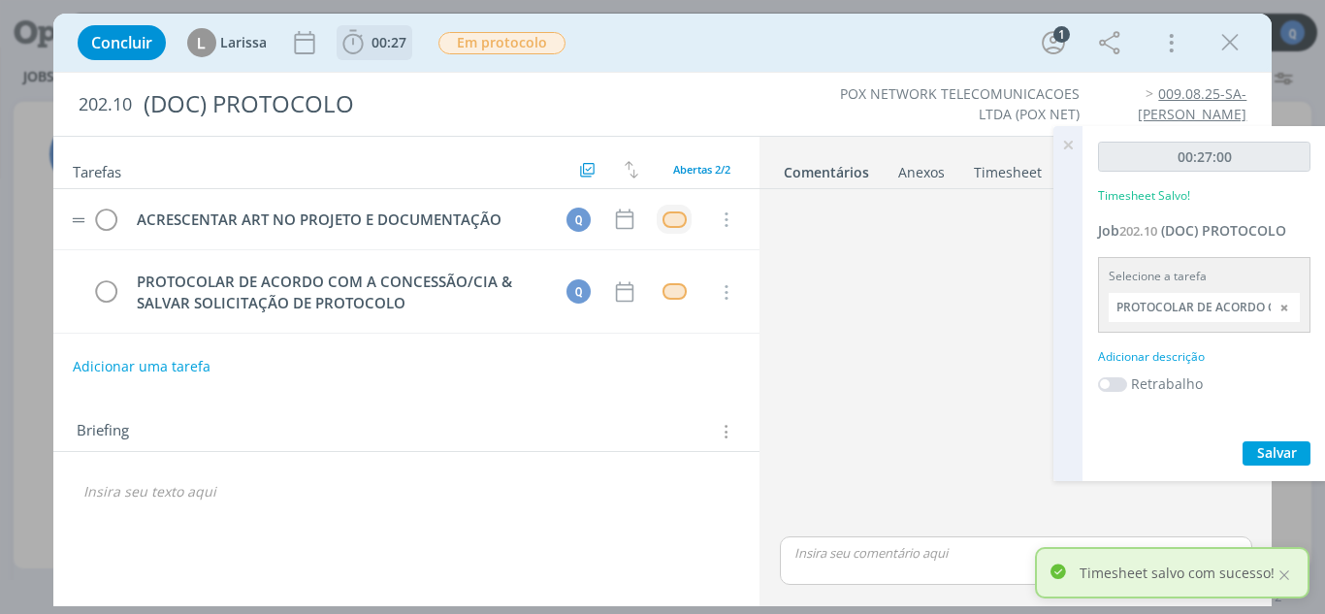
click at [680, 218] on div "dialog" at bounding box center [675, 220] width 24 height 16
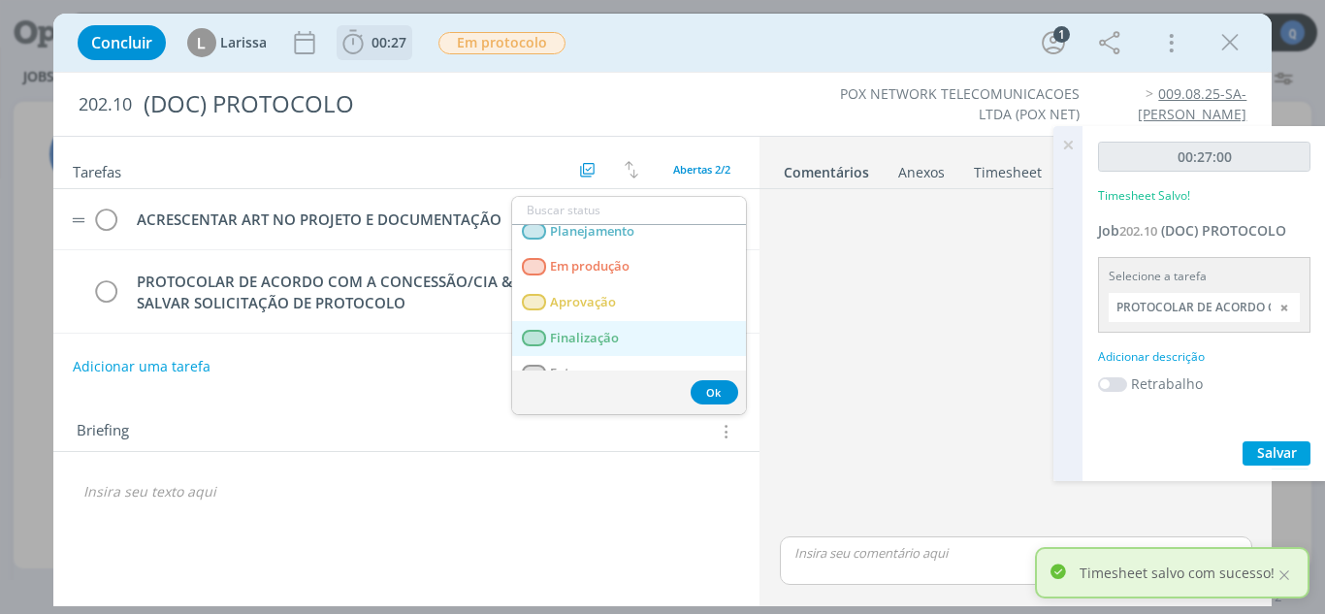
scroll to position [68, 0]
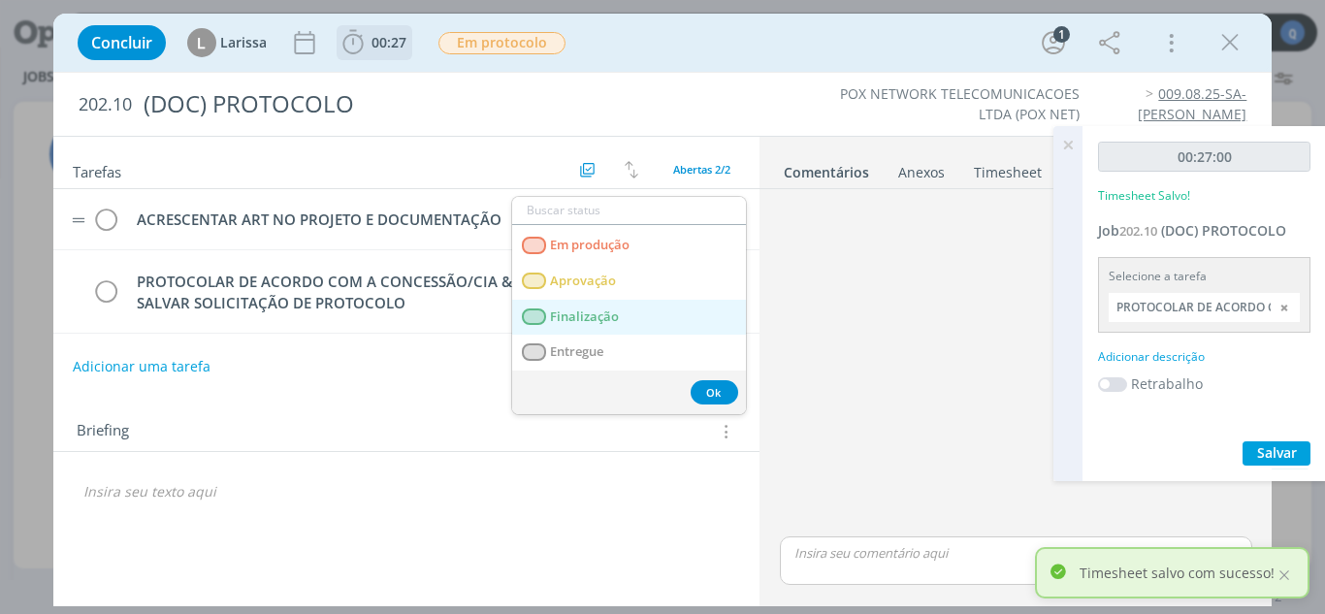
click at [586, 321] on span "Finalização" at bounding box center [584, 318] width 69 height 16
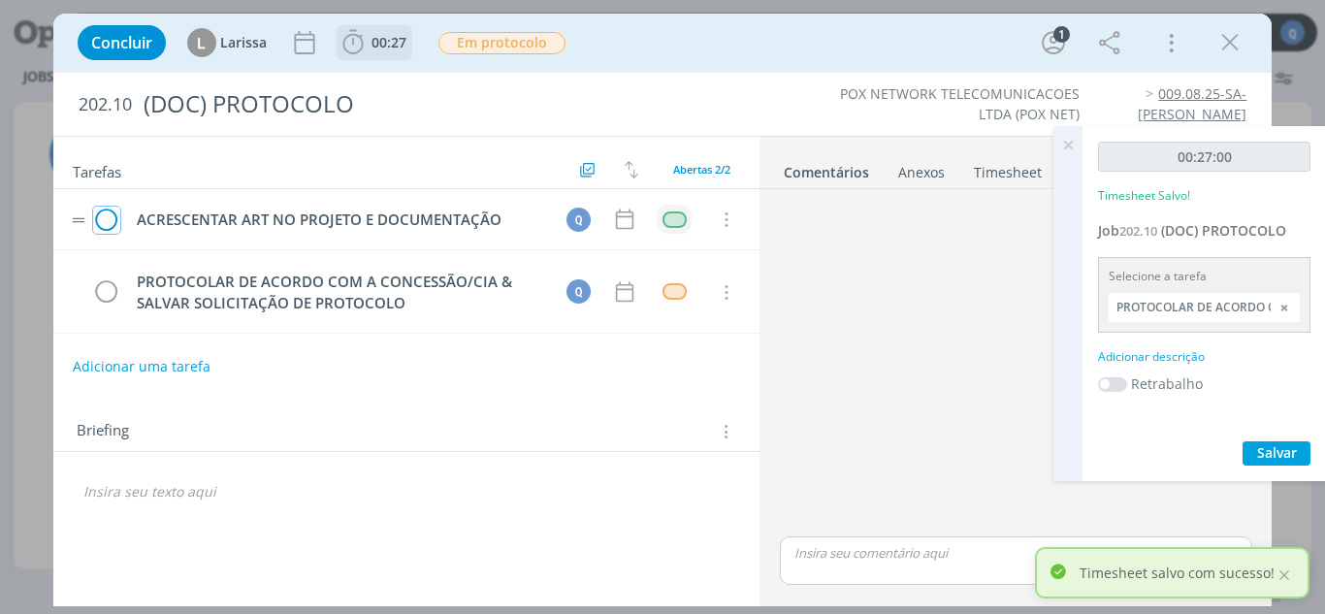
click at [114, 220] on icon "dialog" at bounding box center [106, 220] width 27 height 29
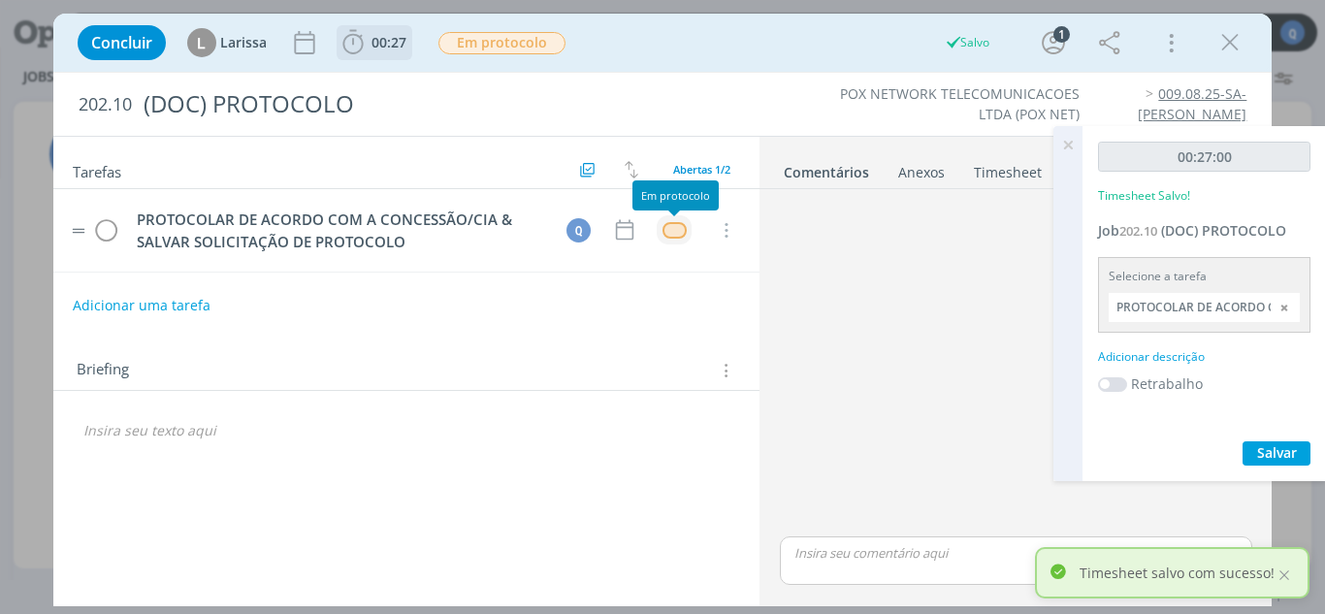
click at [671, 234] on div "dialog" at bounding box center [675, 230] width 24 height 16
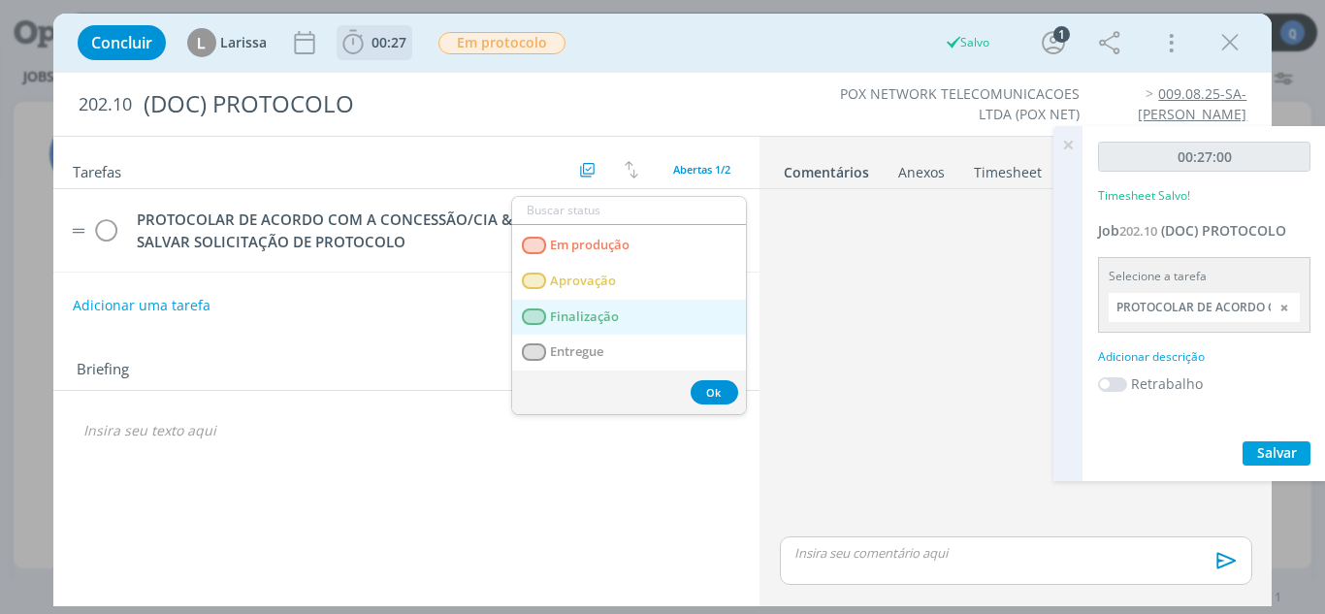
click at [600, 320] on span "Finalização" at bounding box center [584, 318] width 69 height 16
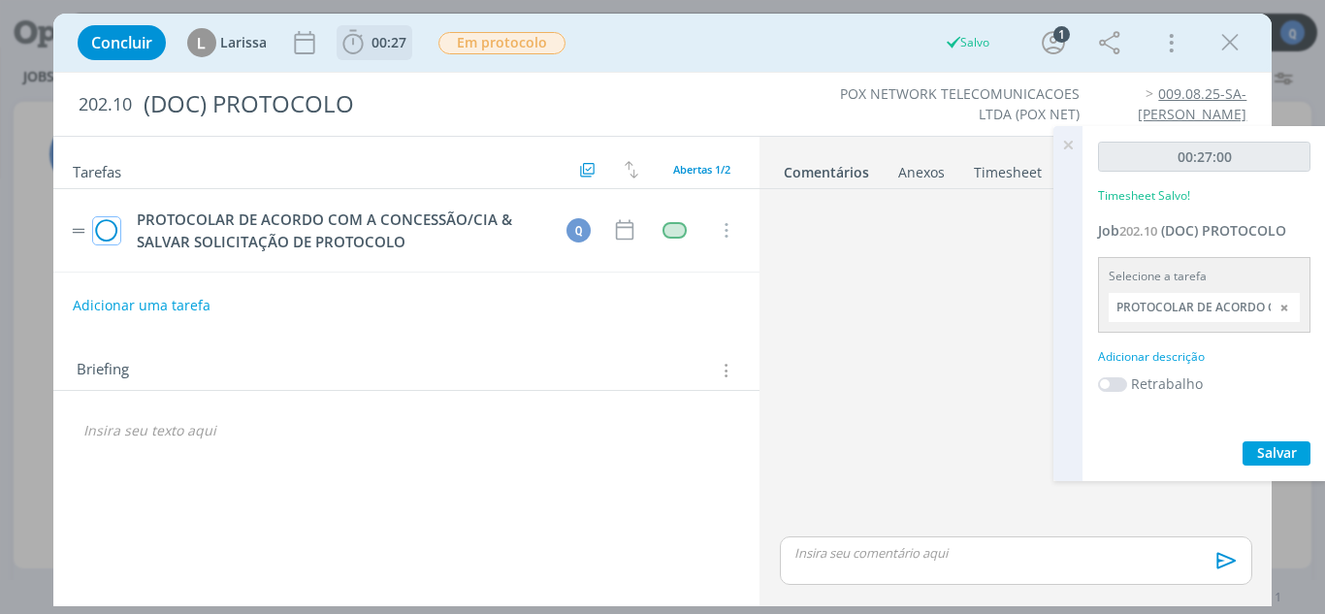
click at [112, 230] on icon "dialog" at bounding box center [106, 230] width 27 height 29
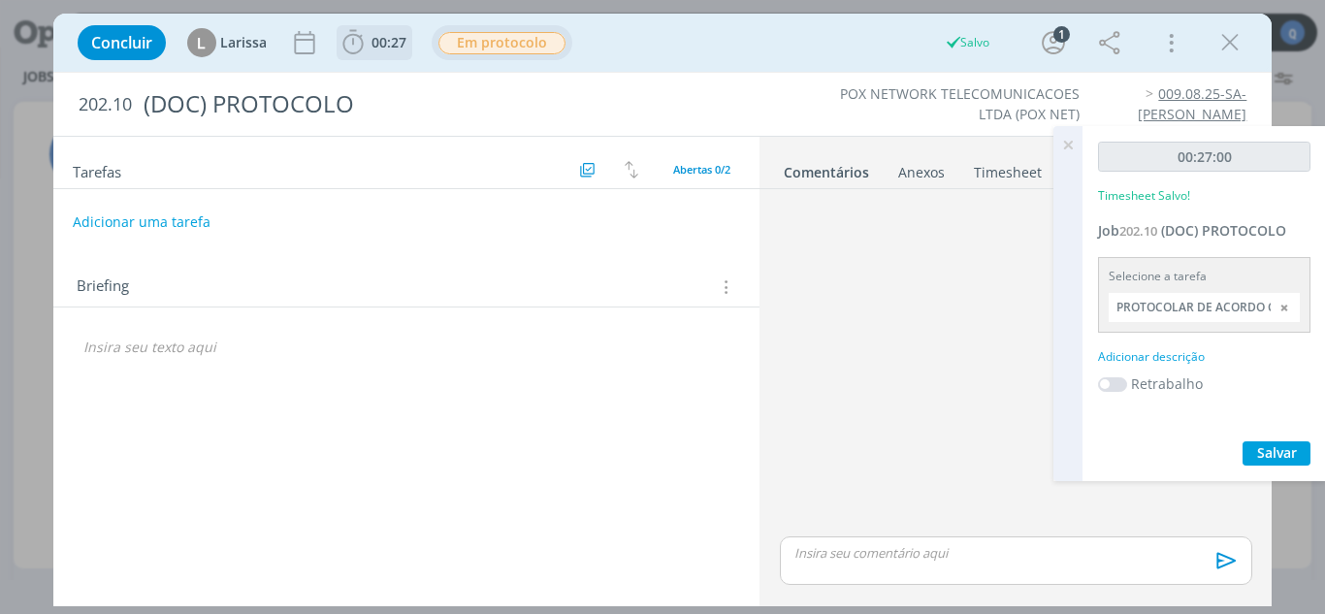
click at [489, 41] on span "Em protocolo" at bounding box center [502, 43] width 127 height 22
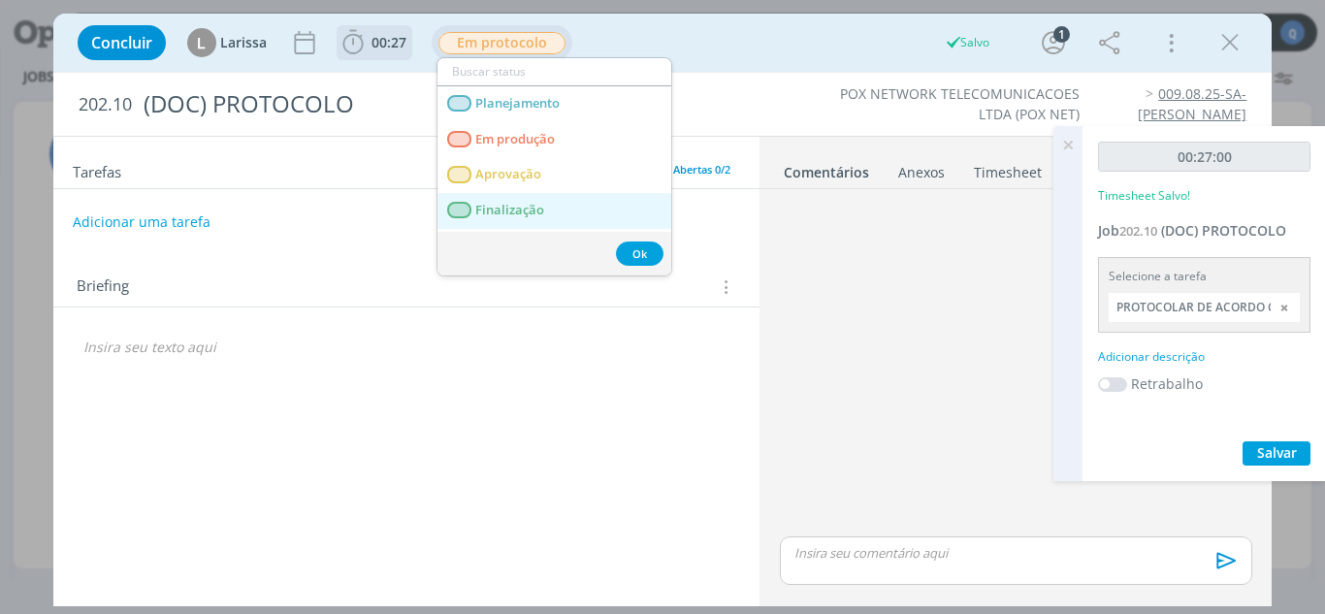
click at [520, 200] on link "Finalização" at bounding box center [555, 211] width 234 height 36
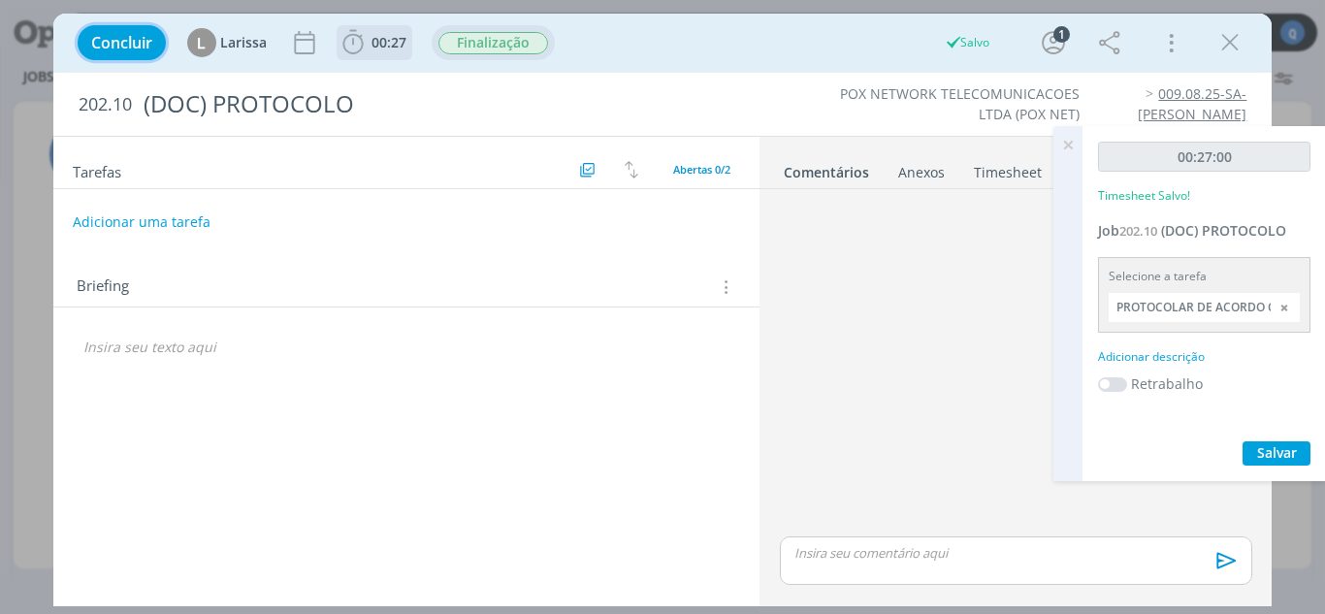
click at [127, 48] on span "Concluir" at bounding box center [121, 43] width 61 height 16
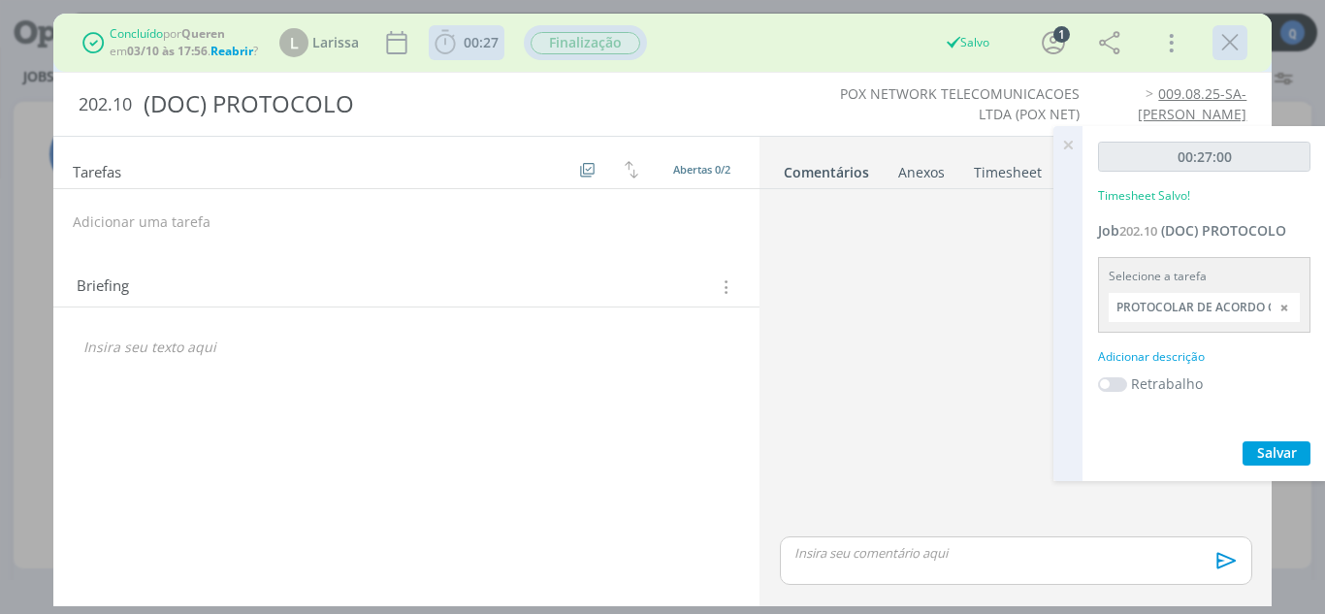
click at [747, 37] on icon "dialog" at bounding box center [1230, 42] width 29 height 29
